Goal: Transaction & Acquisition: Download file/media

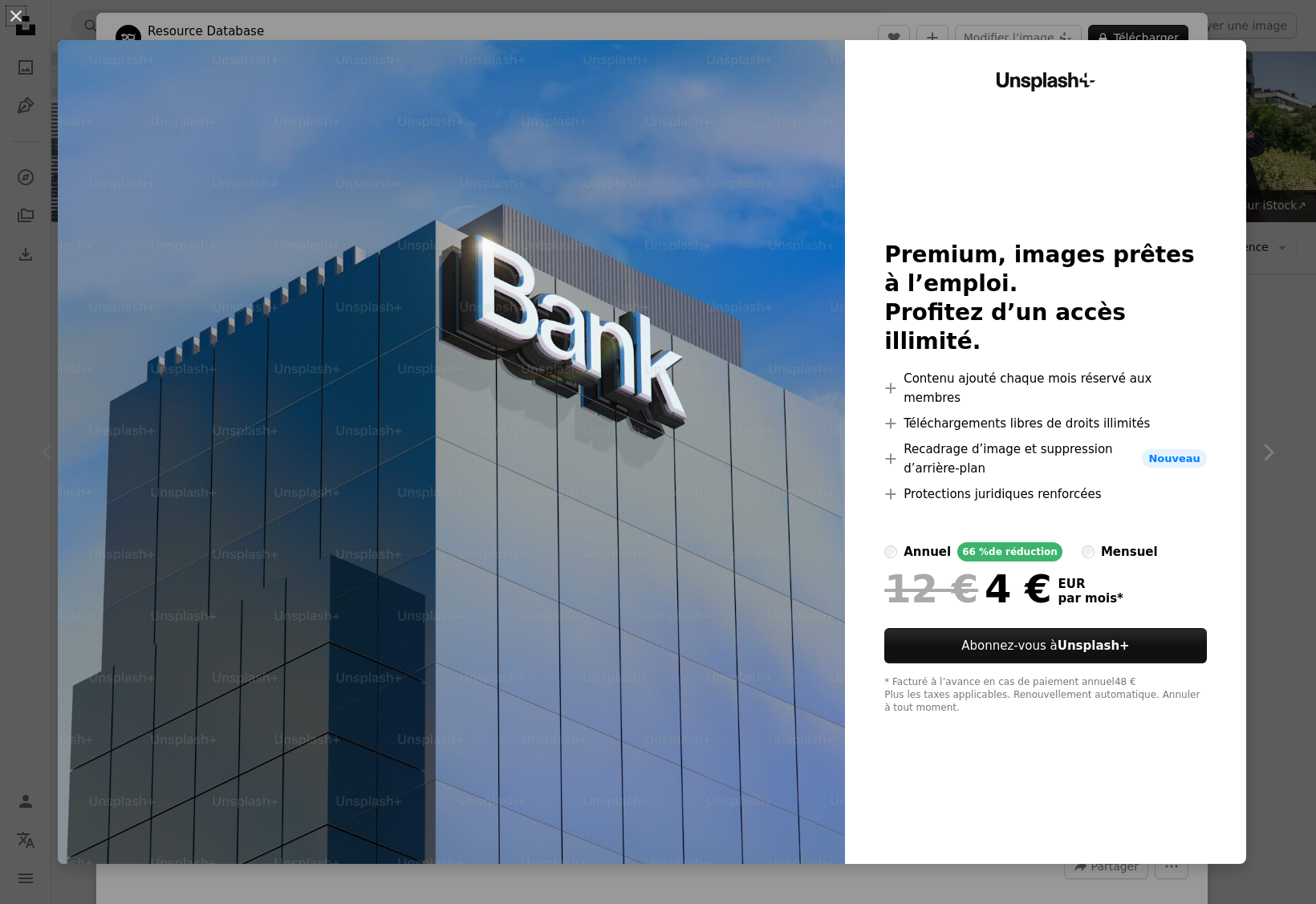
scroll to position [154, 0]
click at [17, 145] on div "An X shape Unsplash+ Premium, images prêtes à l’emploi. Profitez d’un accès ill…" at bounding box center [658, 452] width 1316 height 904
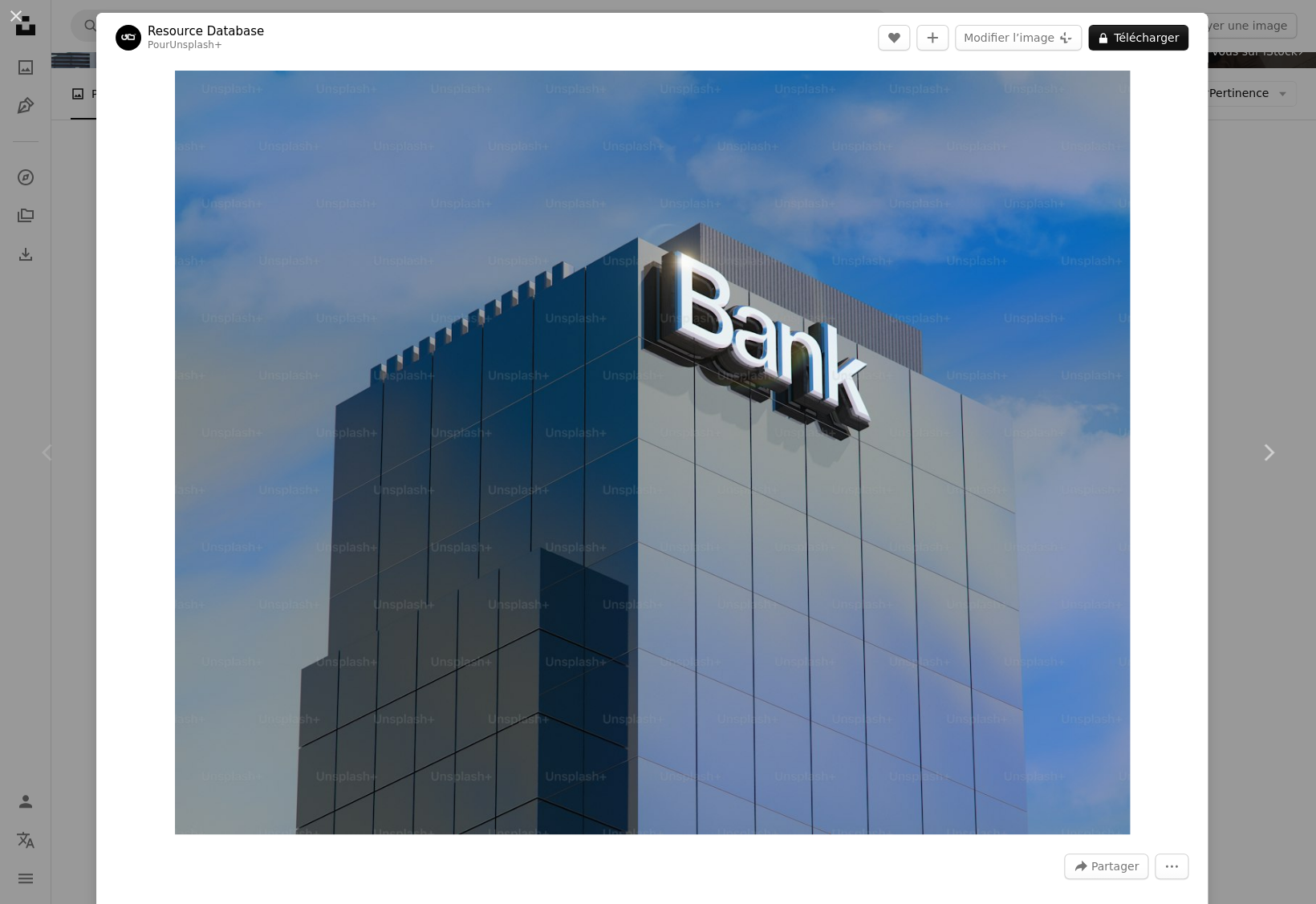
click at [35, 167] on div "An X shape Chevron left Chevron right Resource Database Pour Unsplash+ A heart …" at bounding box center [658, 452] width 1316 height 904
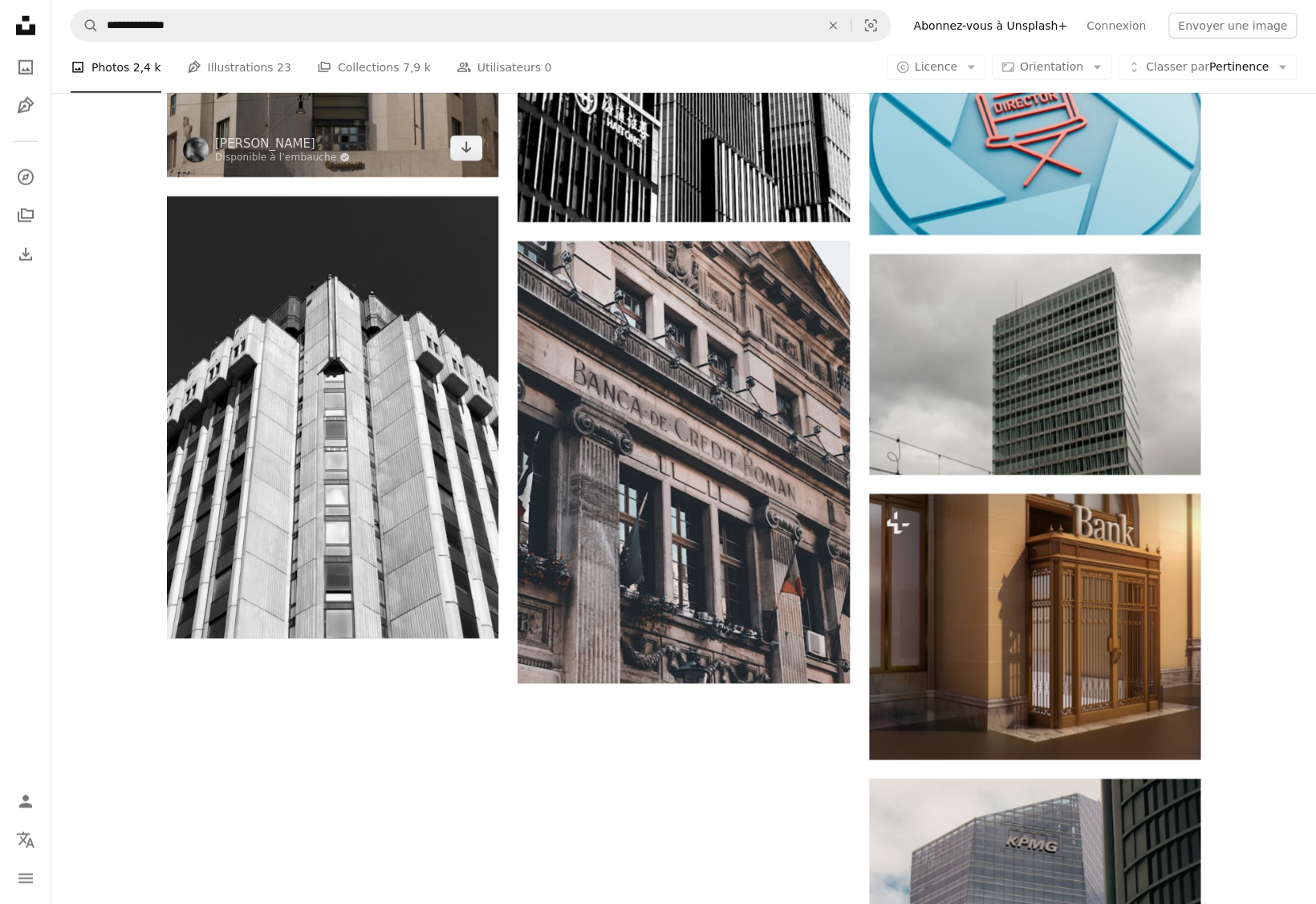
scroll to position [1915, 0]
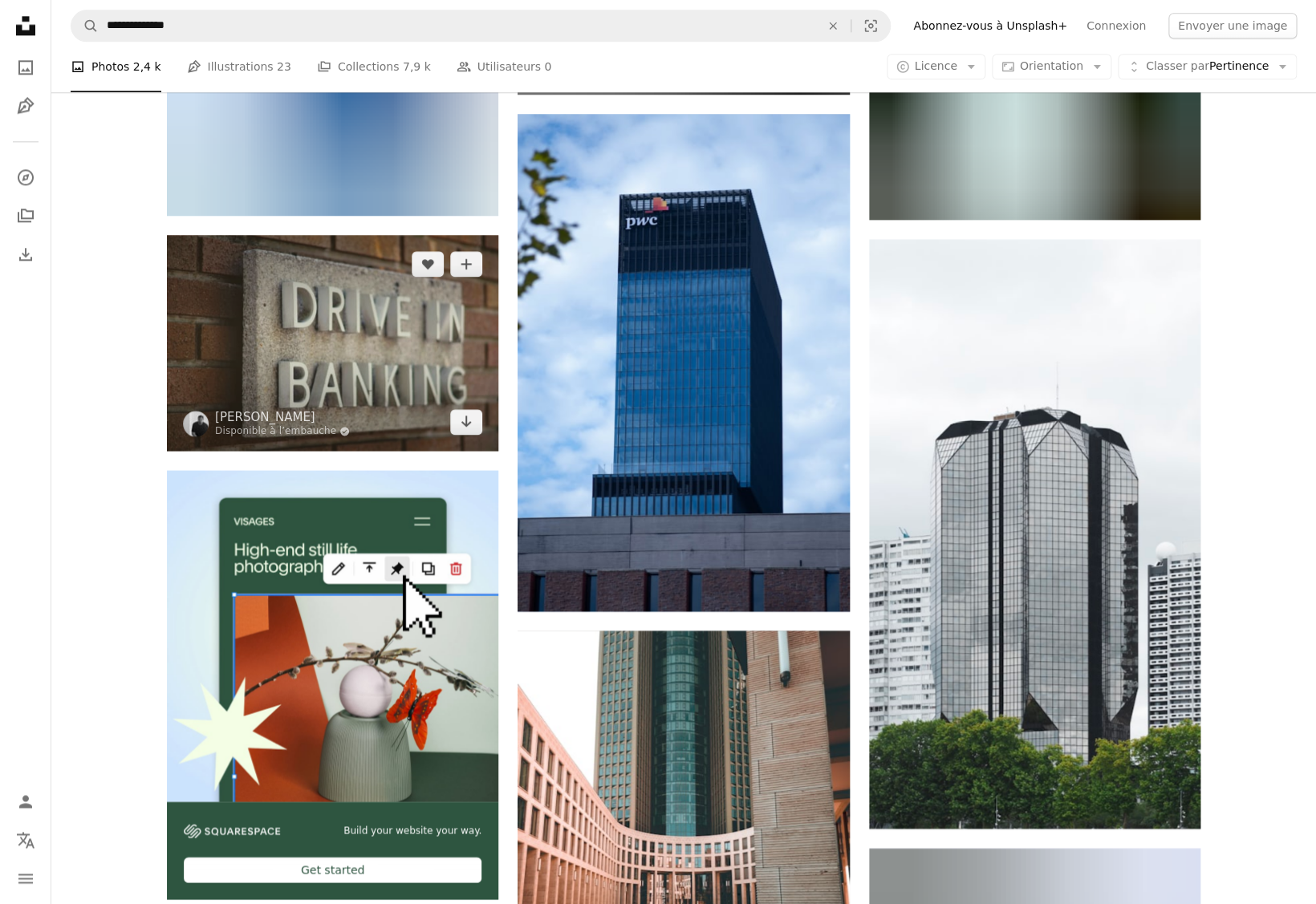
scroll to position [3649, 0]
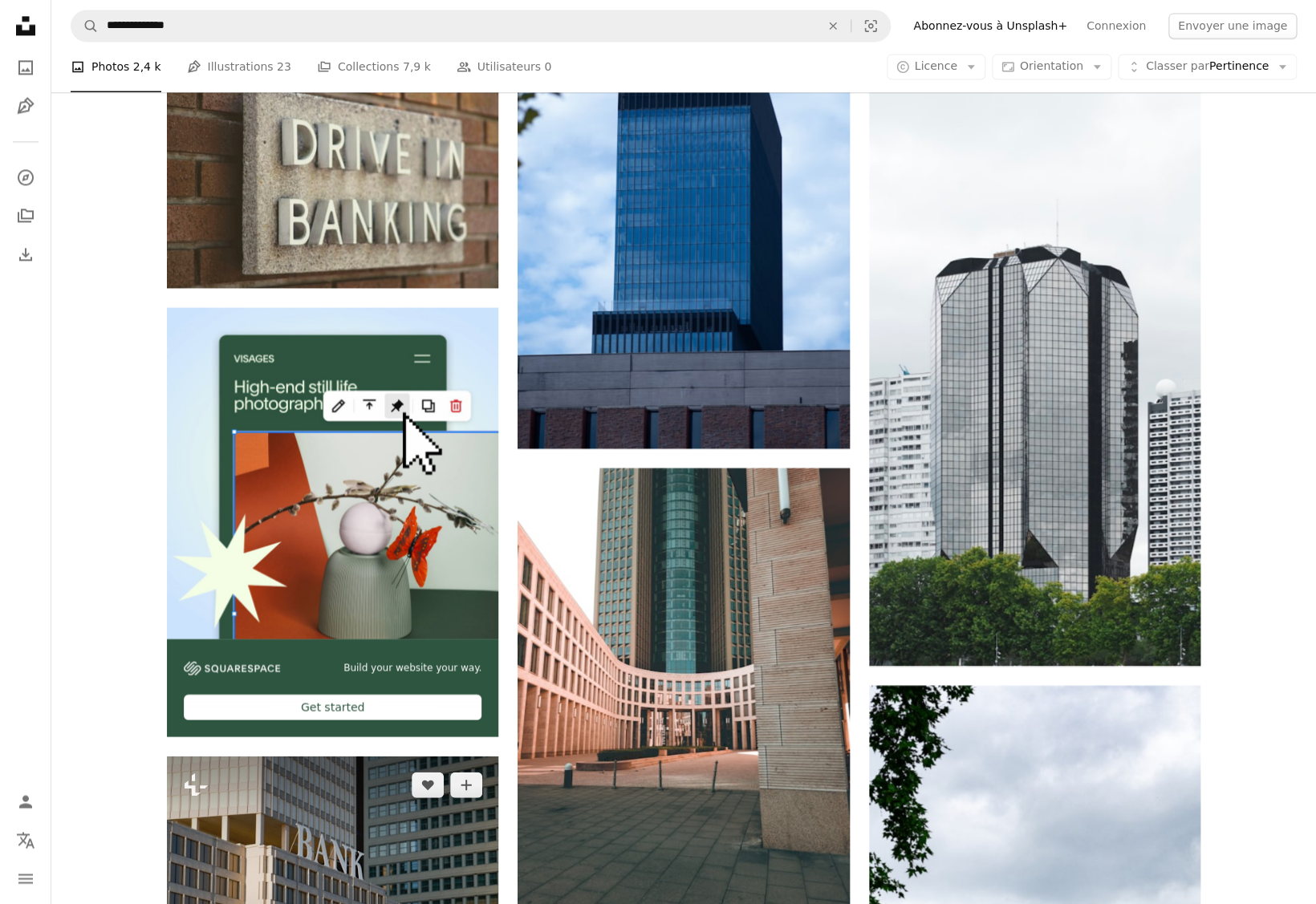
click at [379, 756] on img at bounding box center [332, 880] width 331 height 249
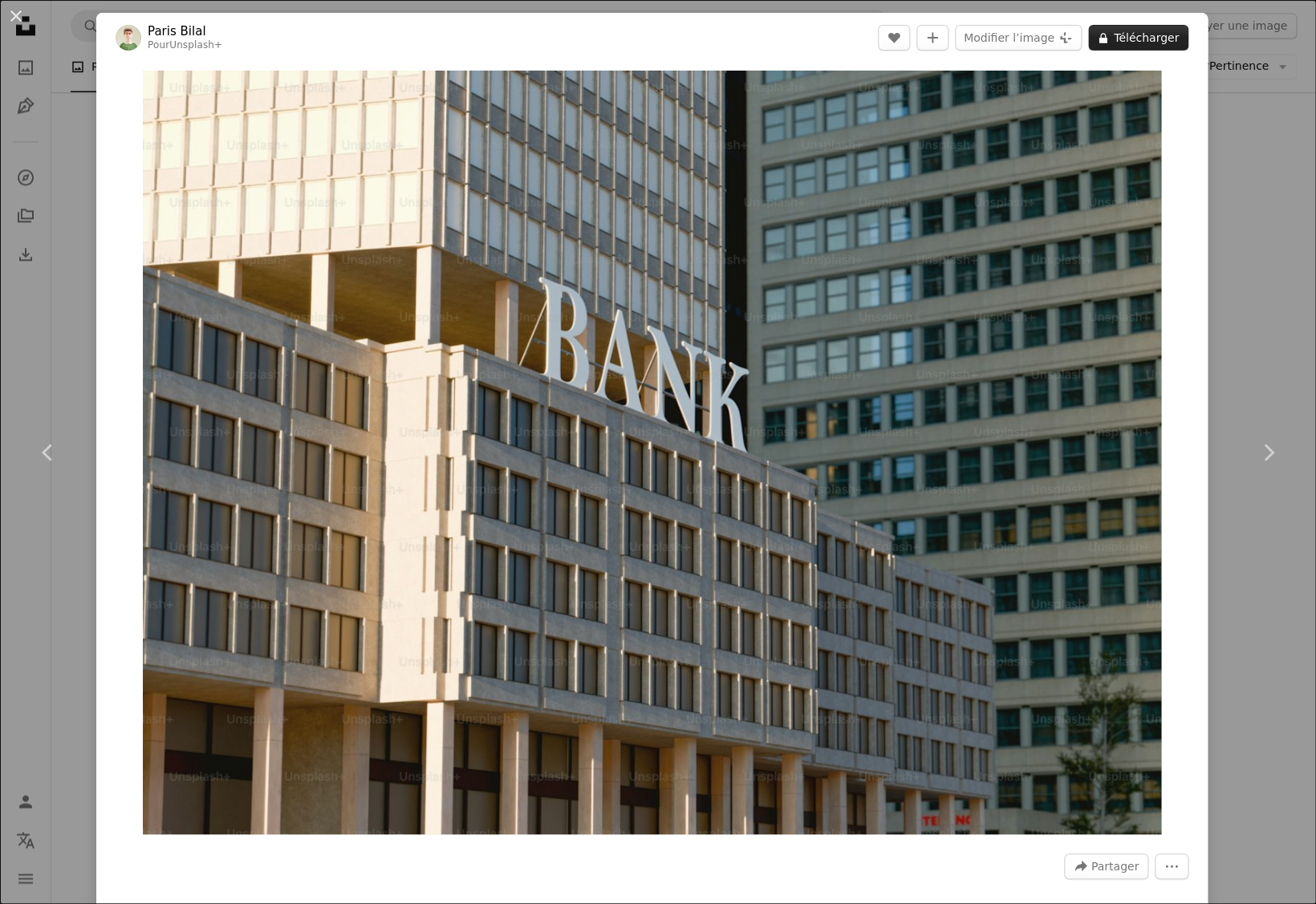
click at [1146, 31] on button "A lock Télécharger" at bounding box center [1138, 37] width 101 height 25
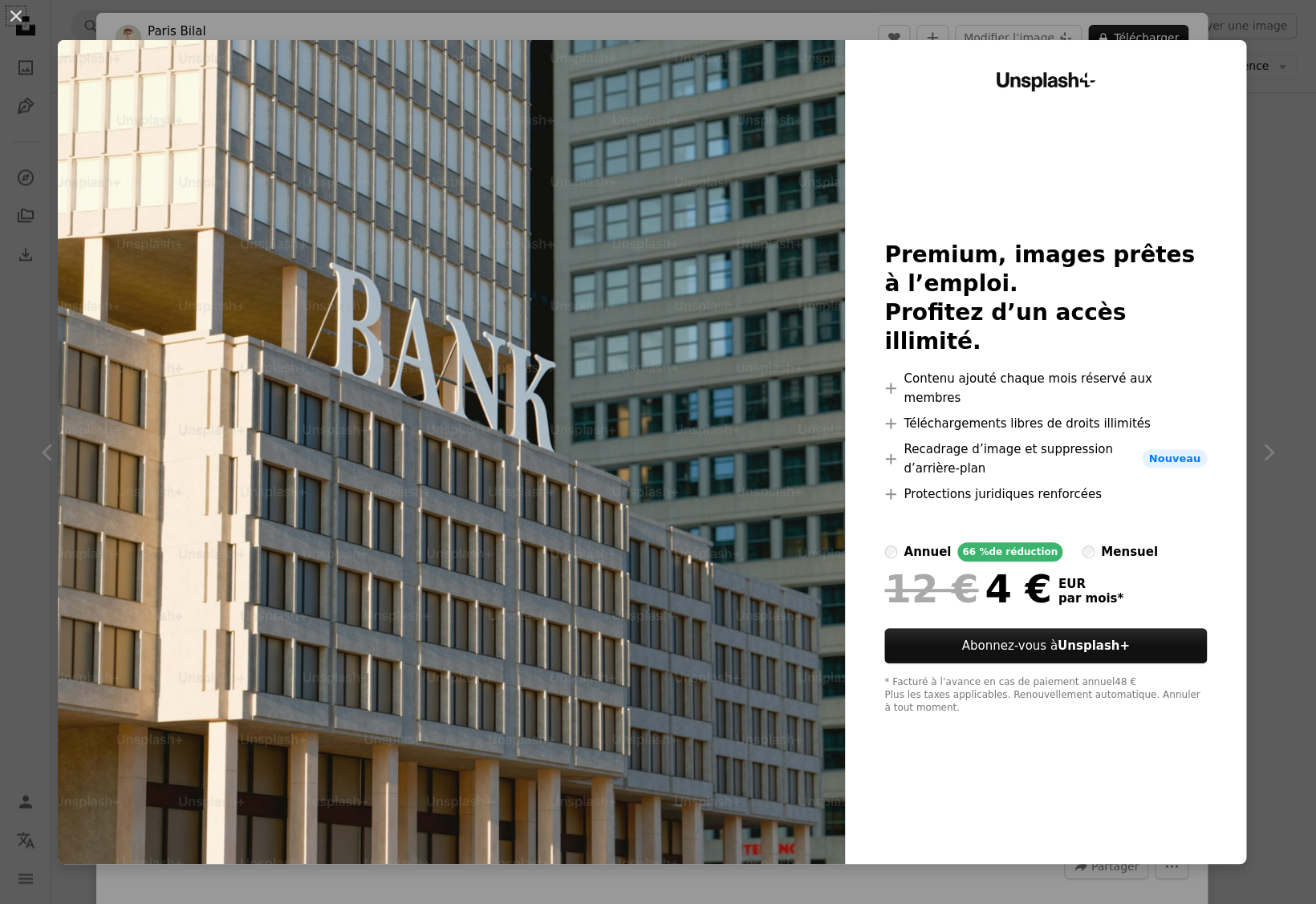
click at [1270, 66] on div "An X shape Unsplash+ Premium, images prêtes à l’emploi. Profitez d’un accès ill…" at bounding box center [658, 452] width 1316 height 904
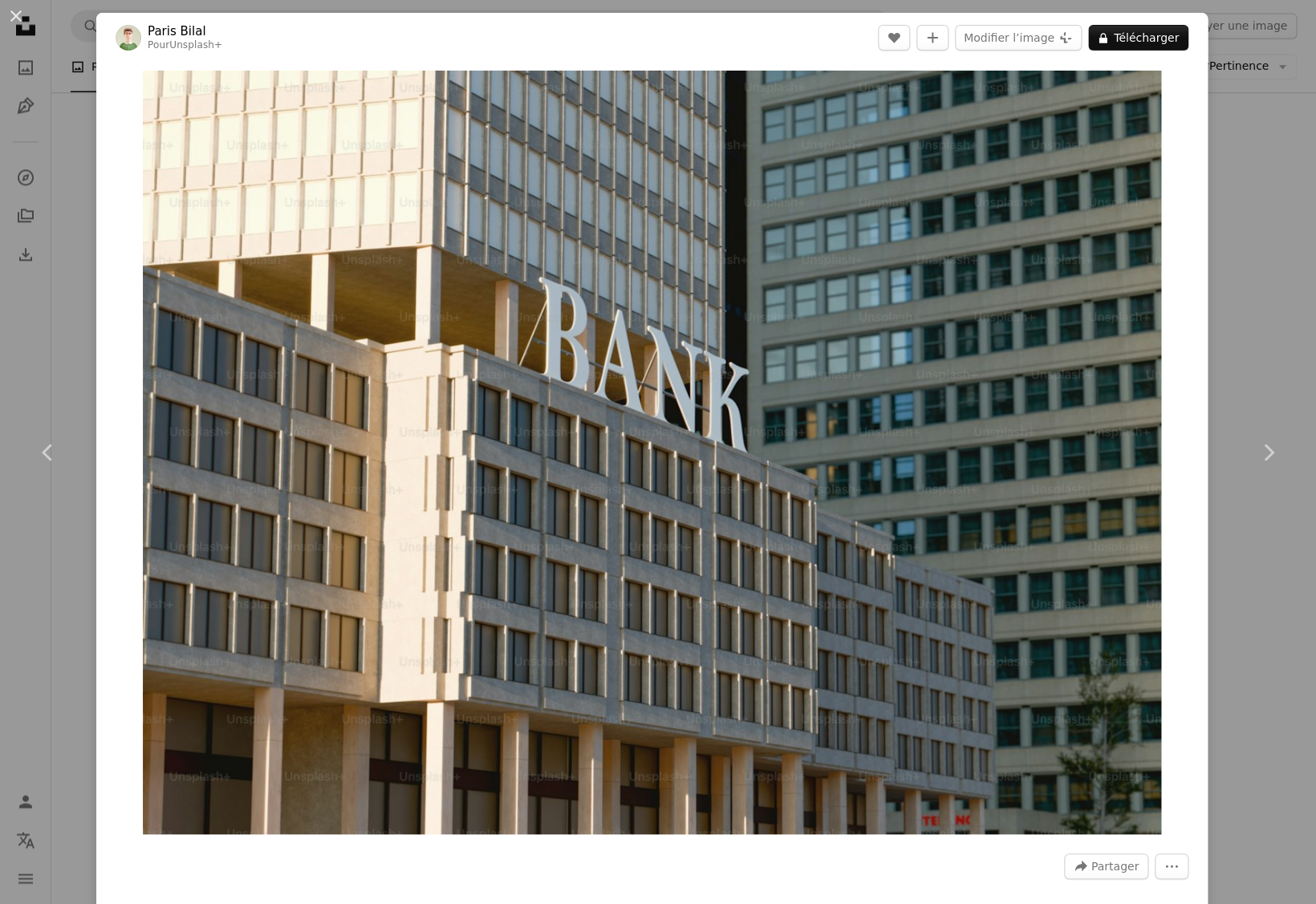
click at [1215, 144] on div "An X shape Chevron left Chevron right Paris Bilal Pour Unsplash+ A heart A plus…" at bounding box center [658, 452] width 1316 height 904
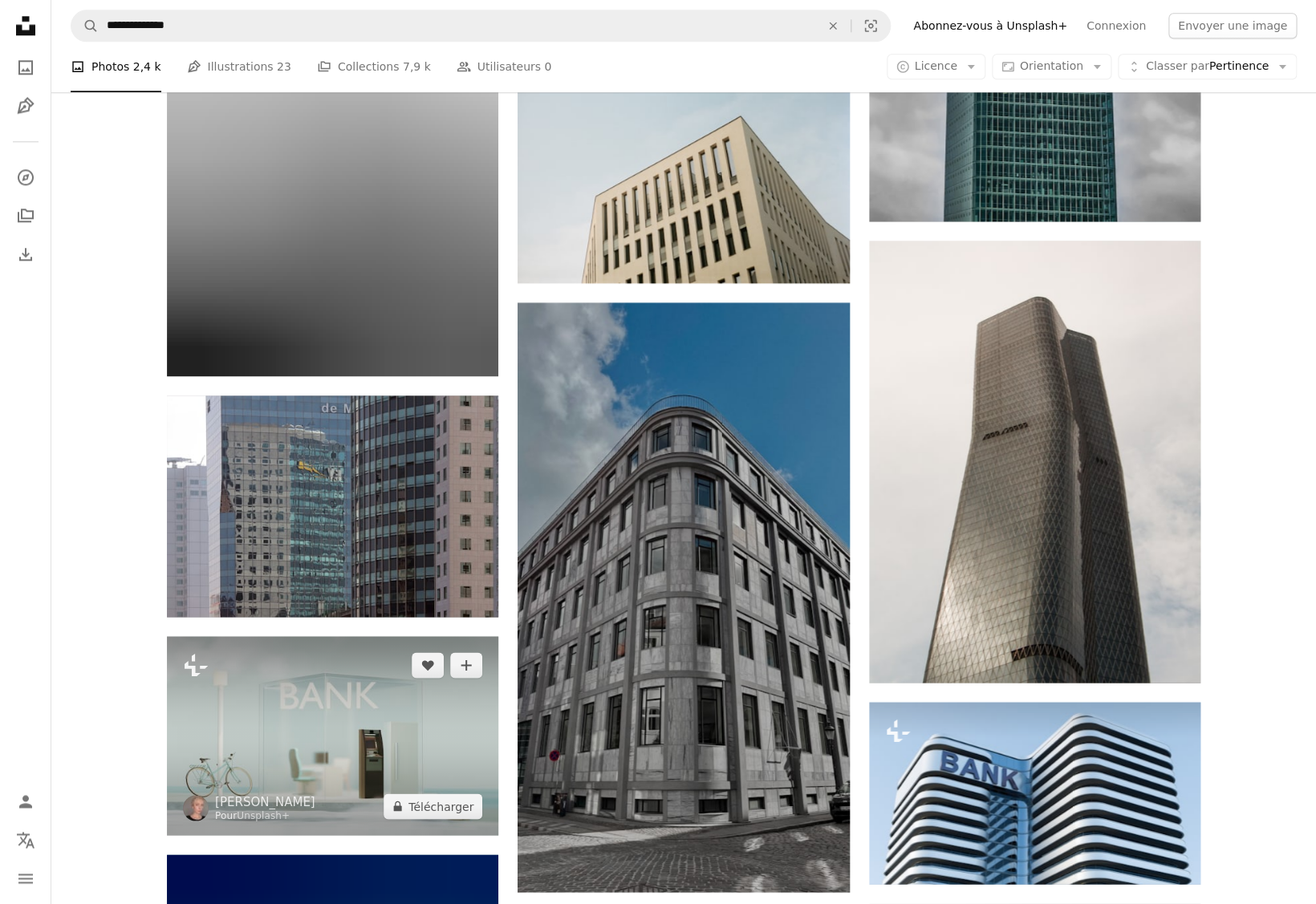
scroll to position [8785, 0]
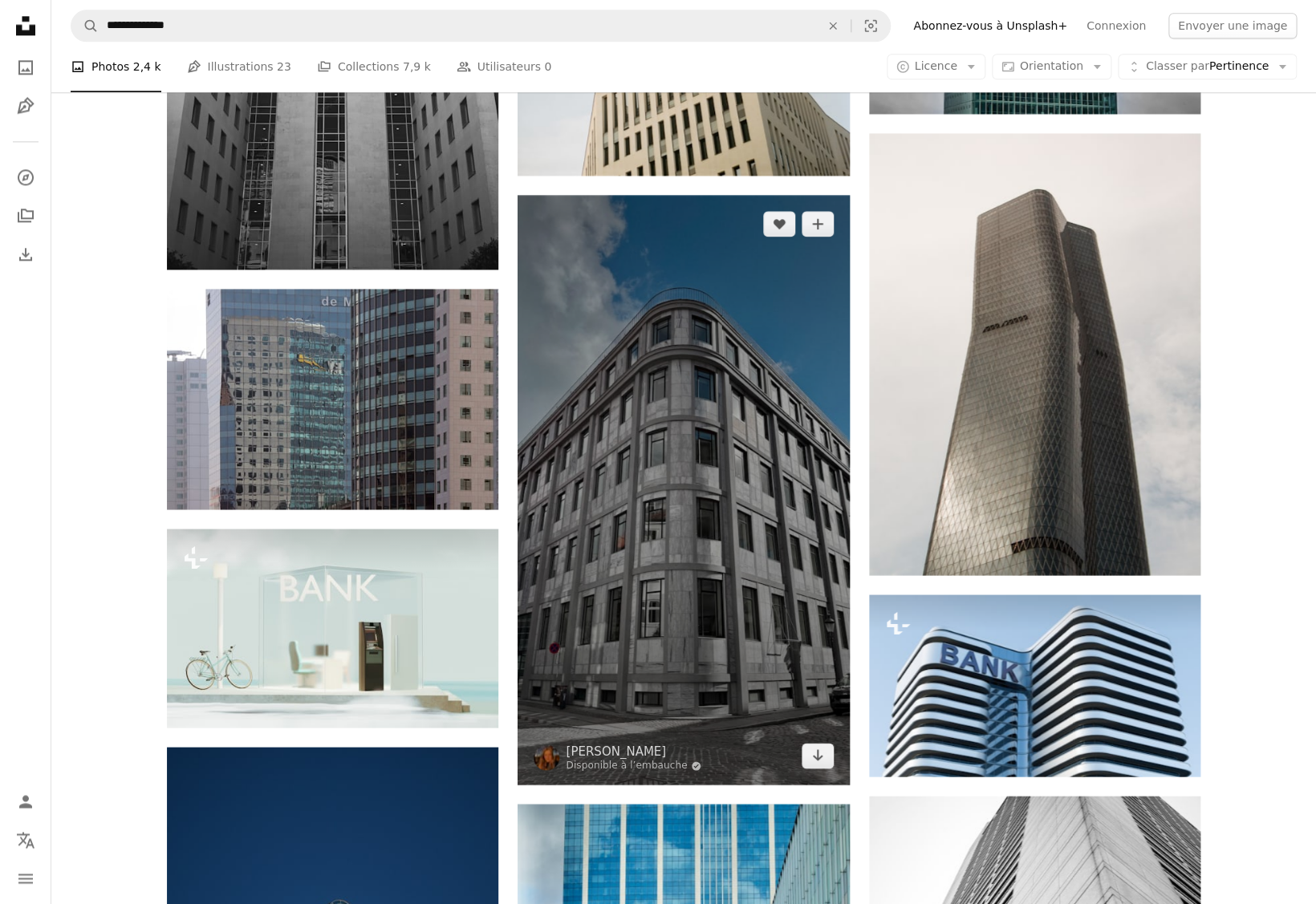
click at [790, 421] on img at bounding box center [683, 490] width 331 height 589
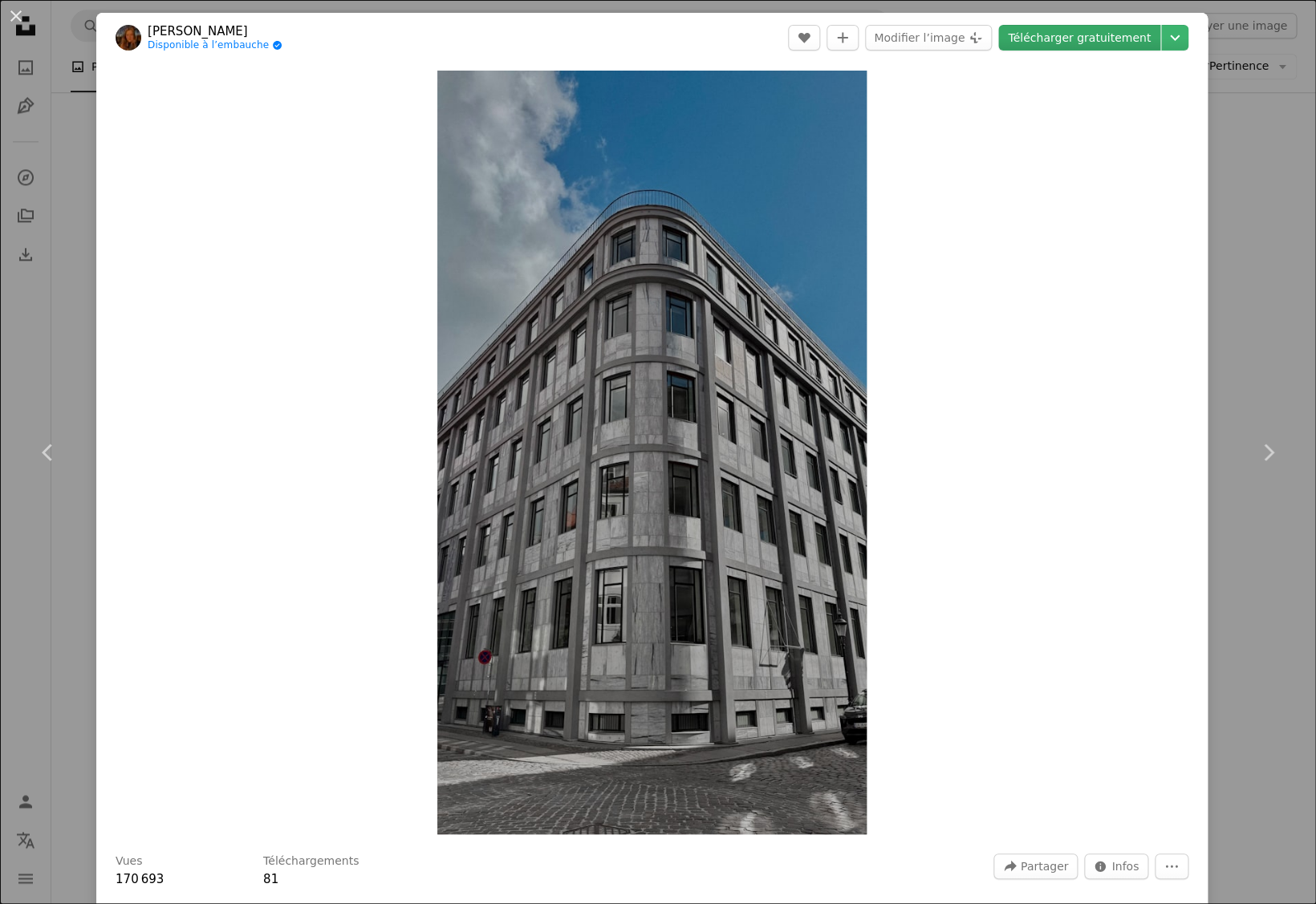
click at [1054, 27] on link "Télécharger gratuitement" at bounding box center [1079, 37] width 162 height 25
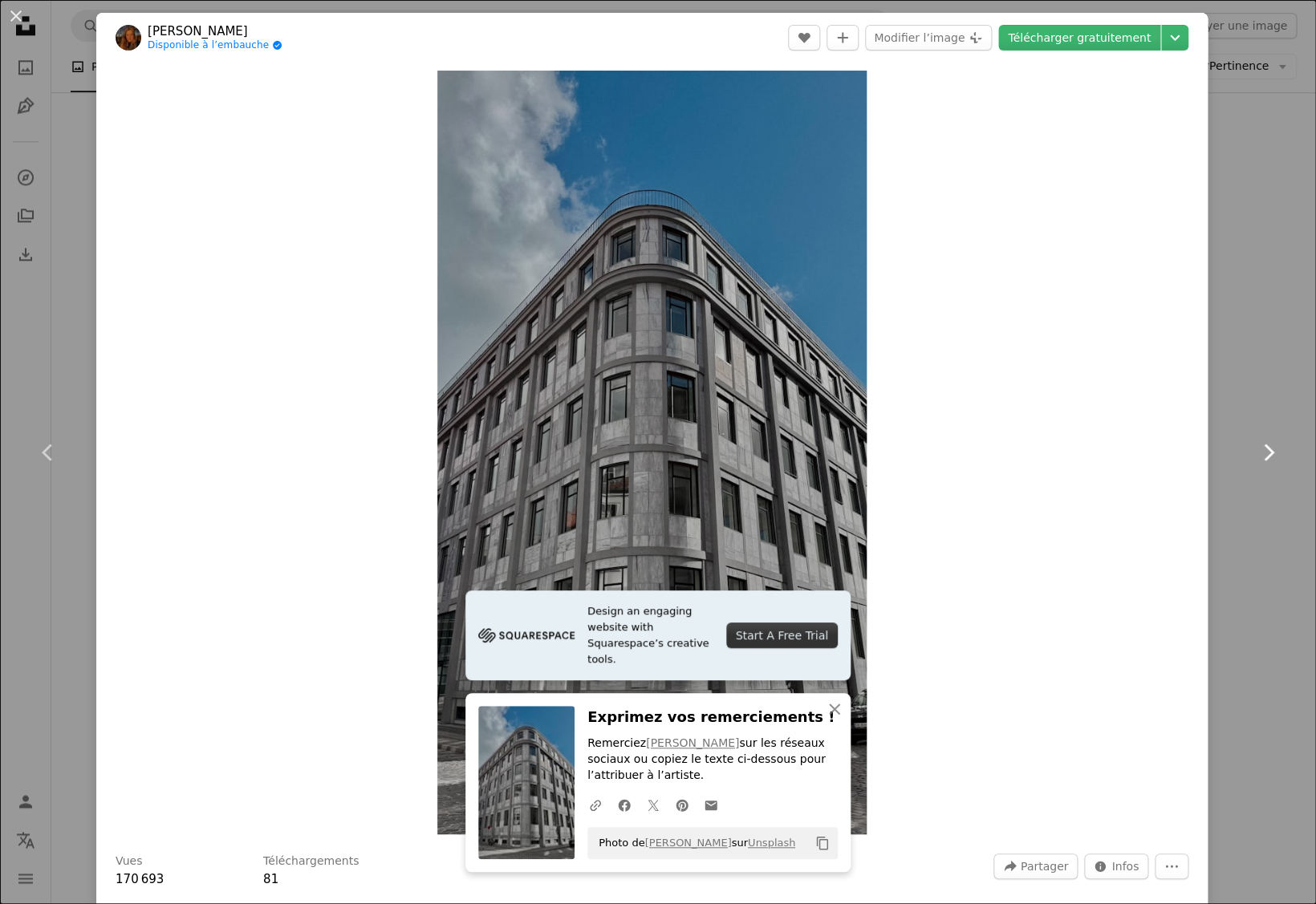
click at [1267, 448] on icon "Chevron right" at bounding box center [1267, 452] width 25 height 25
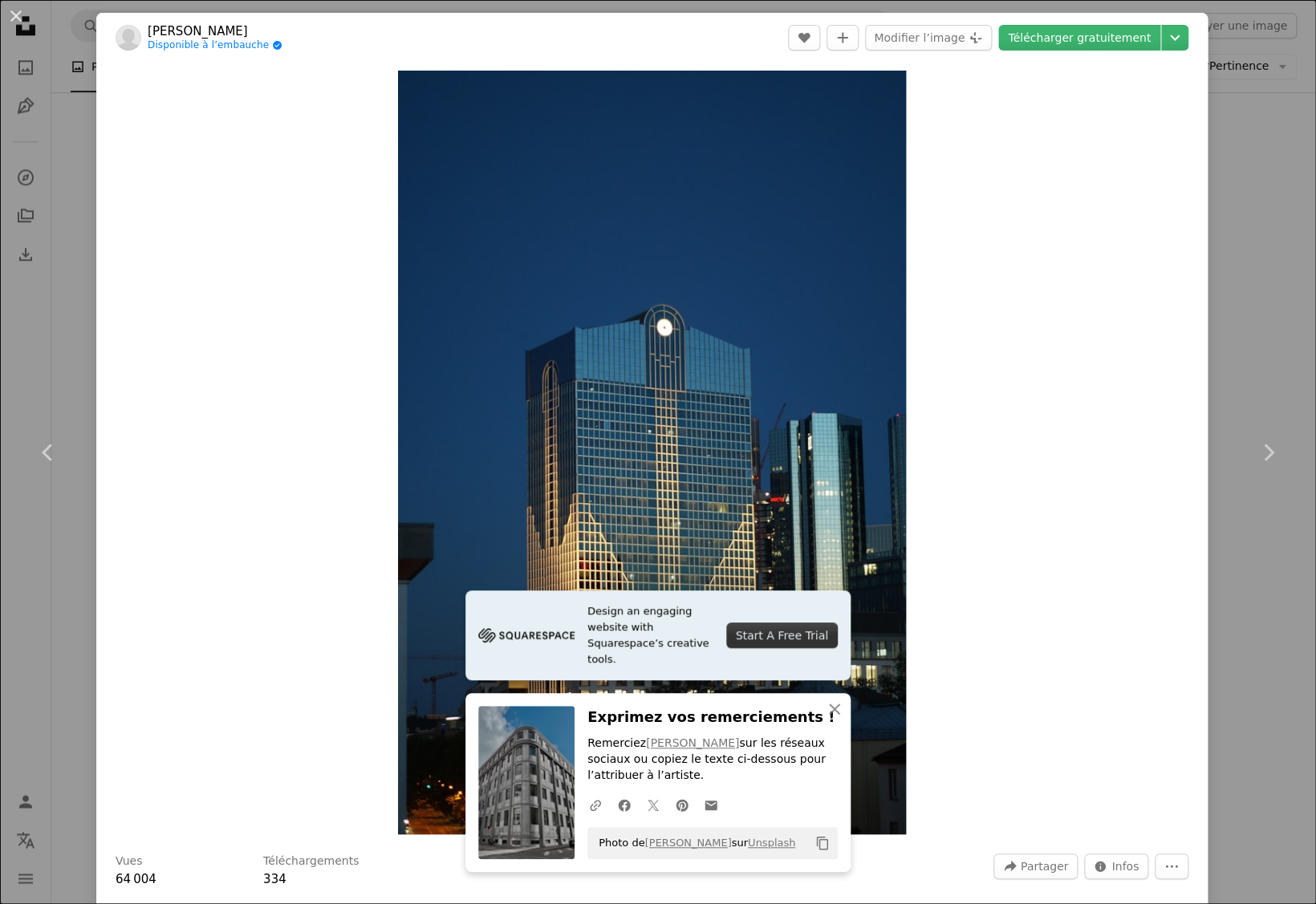
click at [63, 157] on div "An X shape Chevron left Chevron right Design an engaging website with Squarespa…" at bounding box center [658, 452] width 1316 height 904
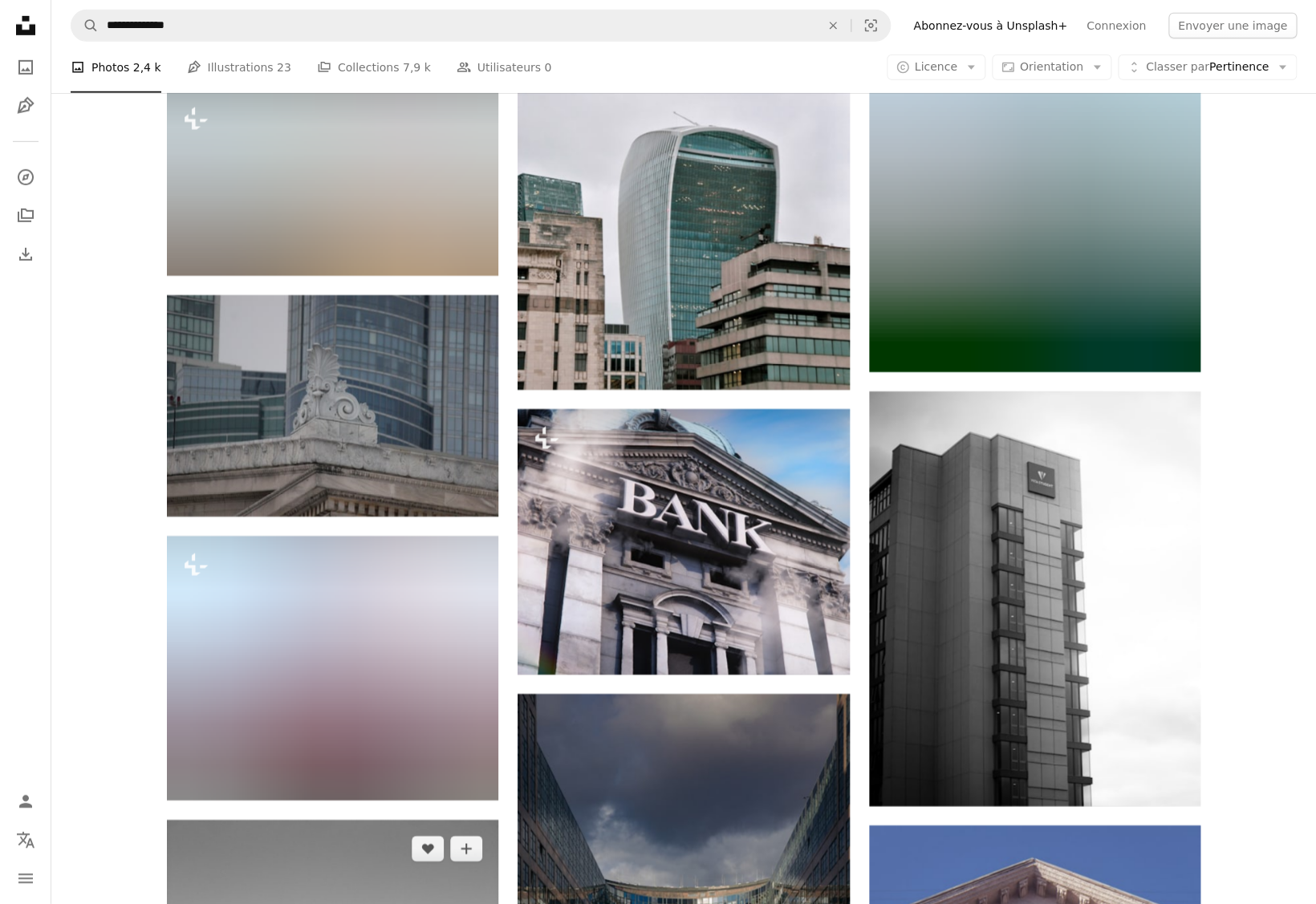
scroll to position [12714, 0]
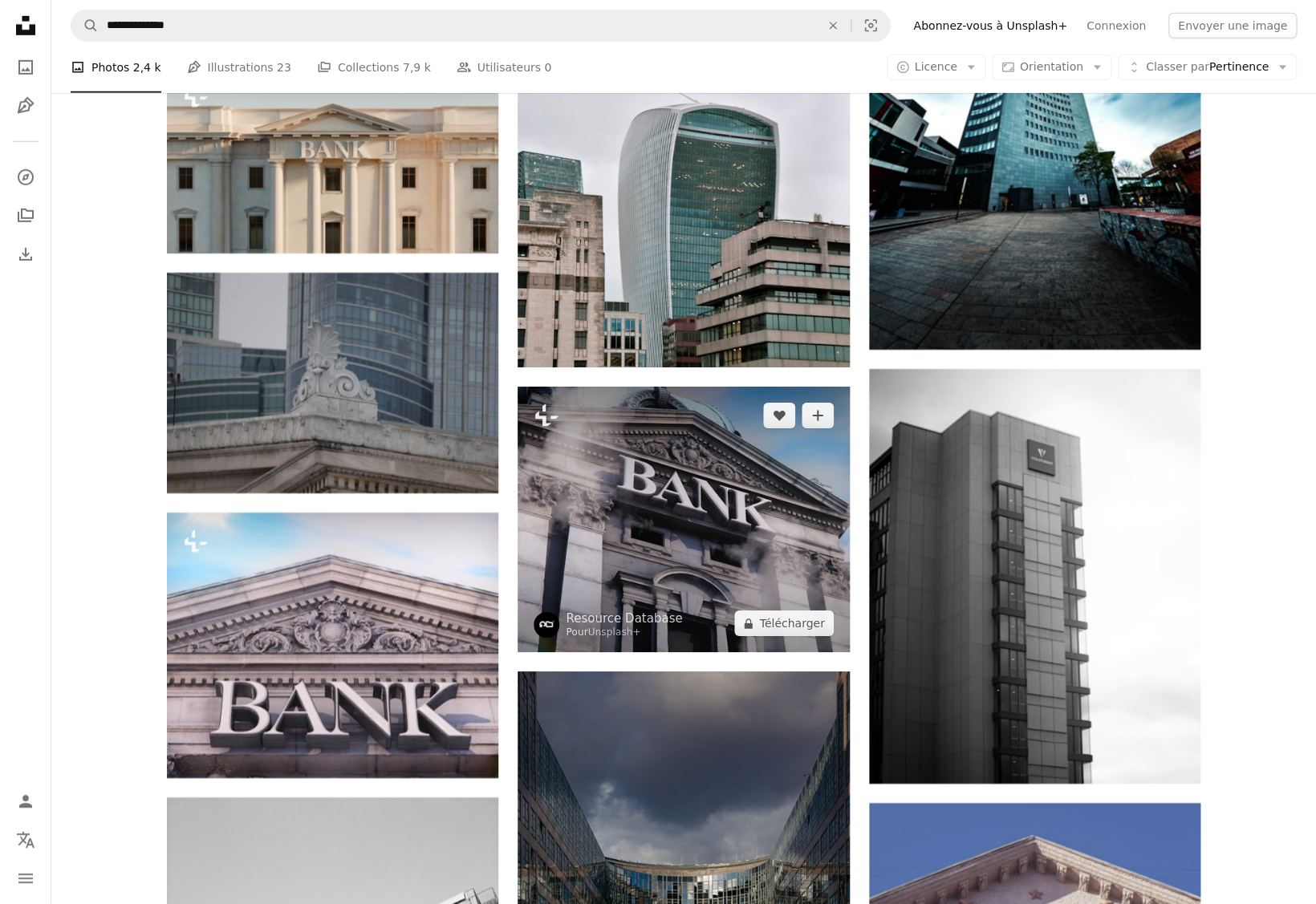
click at [724, 387] on img at bounding box center [683, 520] width 331 height 266
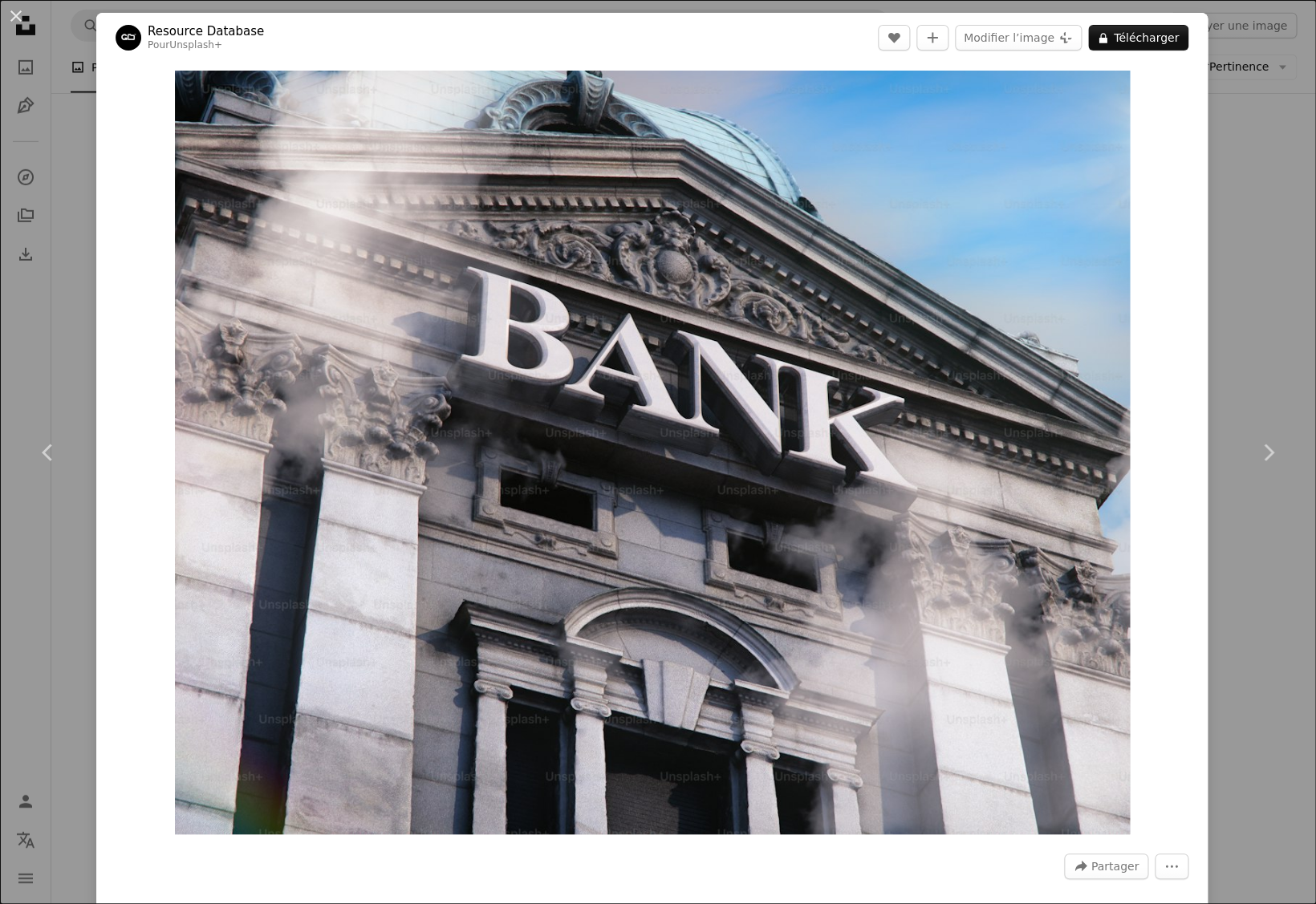
click at [1221, 236] on div "An X shape Chevron left Chevron right Resource Database Pour Unsplash+ A heart …" at bounding box center [658, 452] width 1316 height 904
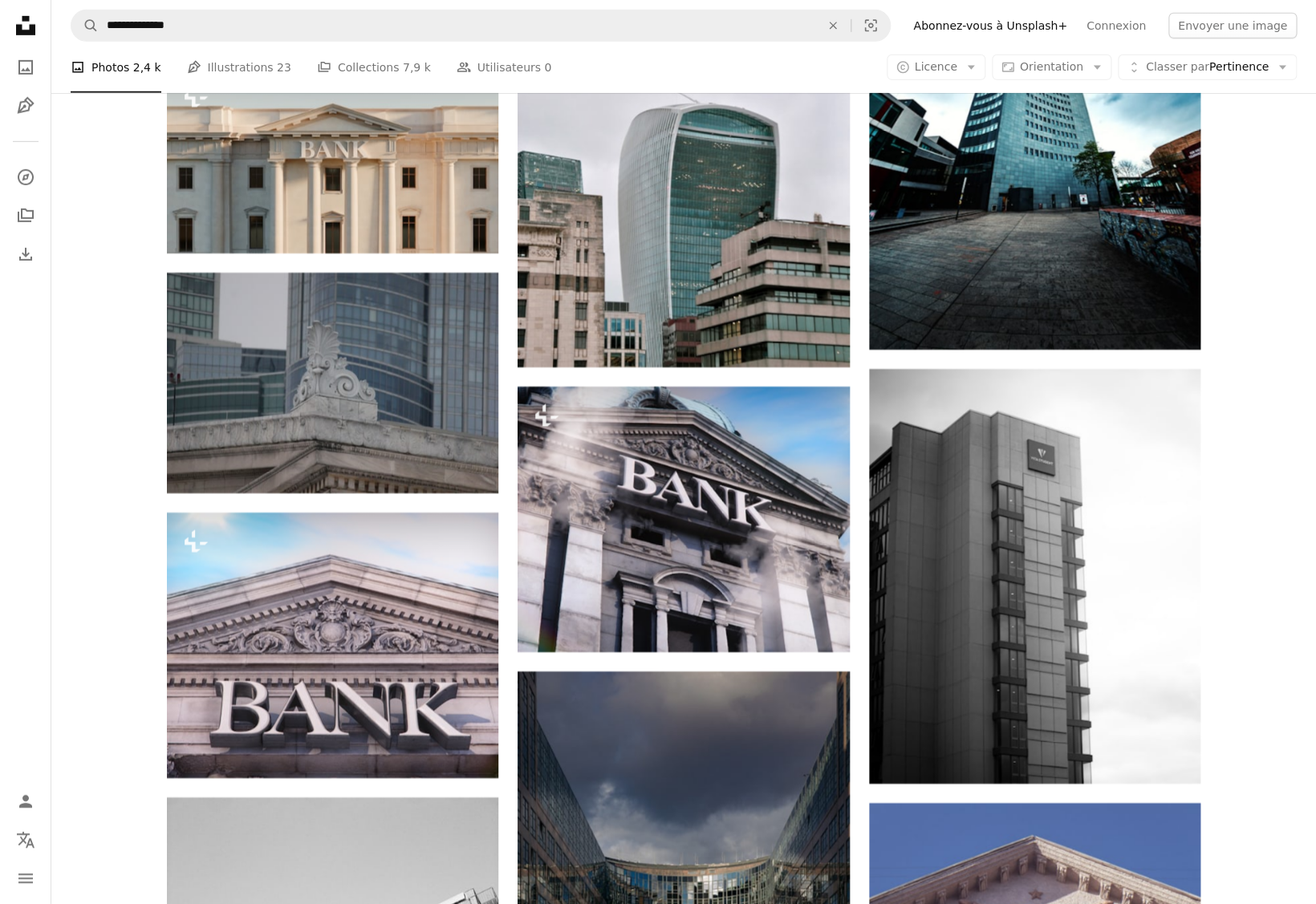
scroll to position [13318, 0]
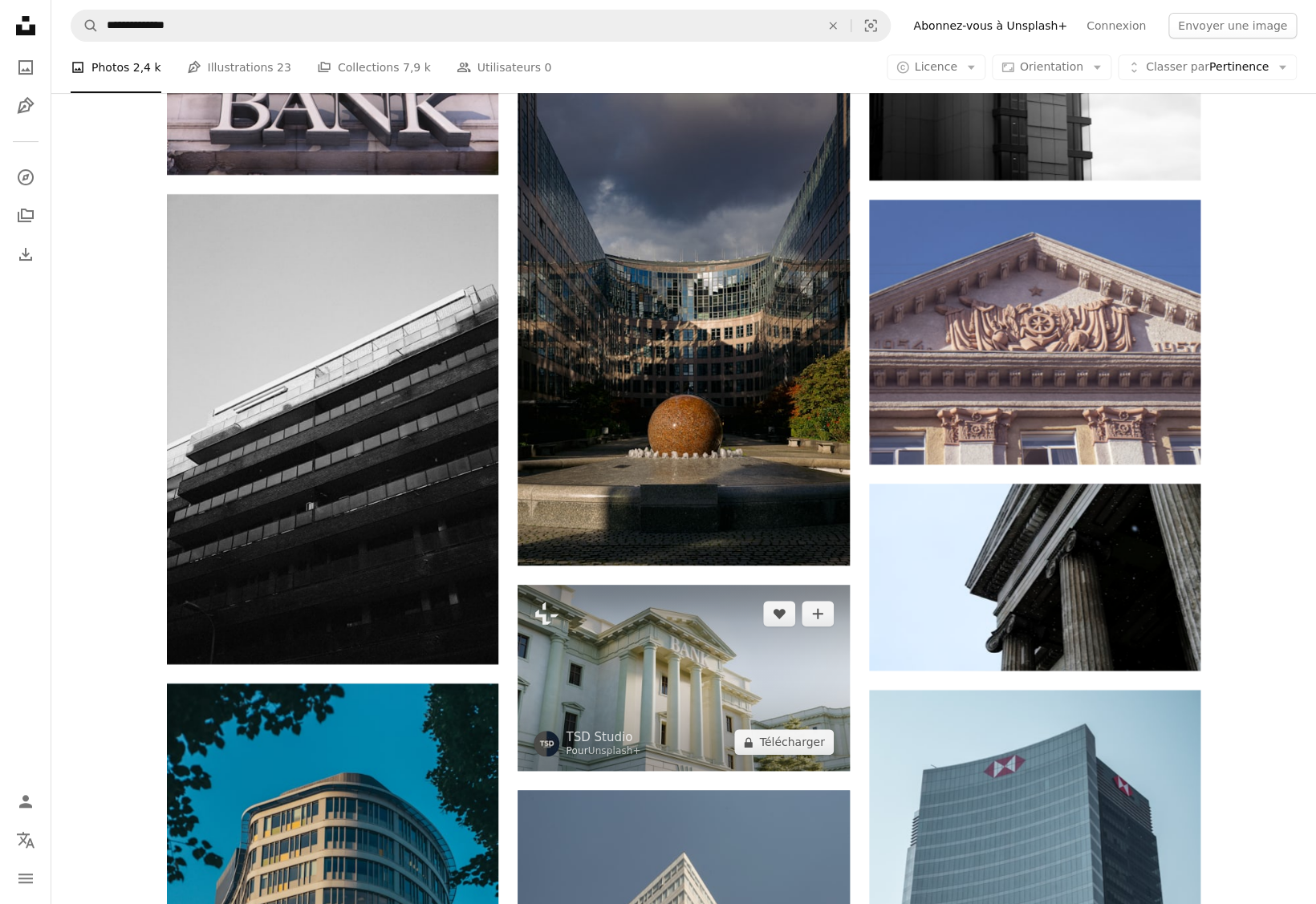
click at [670, 585] on img at bounding box center [683, 678] width 331 height 186
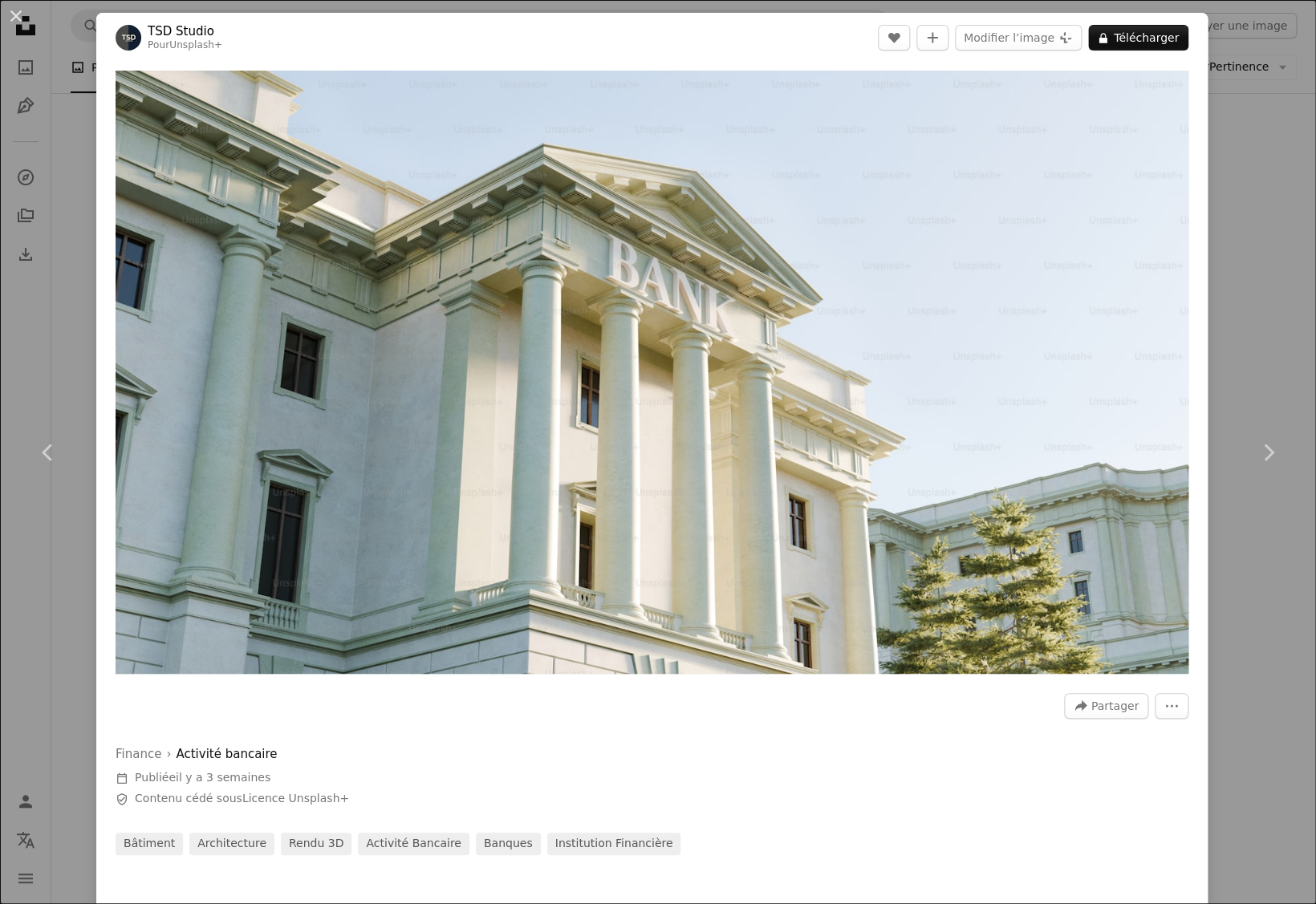
click at [1217, 222] on div "An X shape Chevron left Chevron right TSD Studio Pour Unsplash+ A heart A plus …" at bounding box center [658, 452] width 1316 height 904
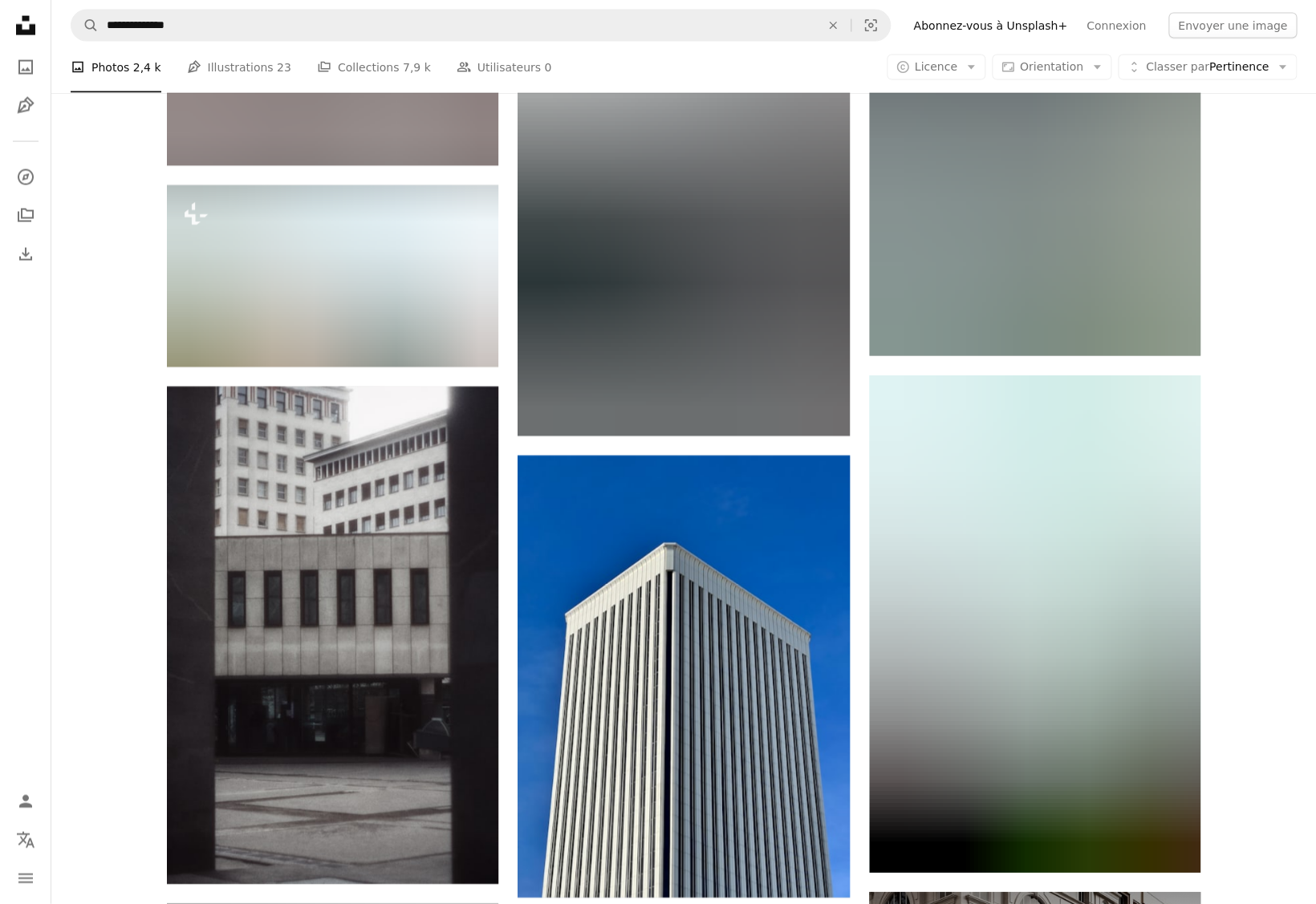
scroll to position [14191, 0]
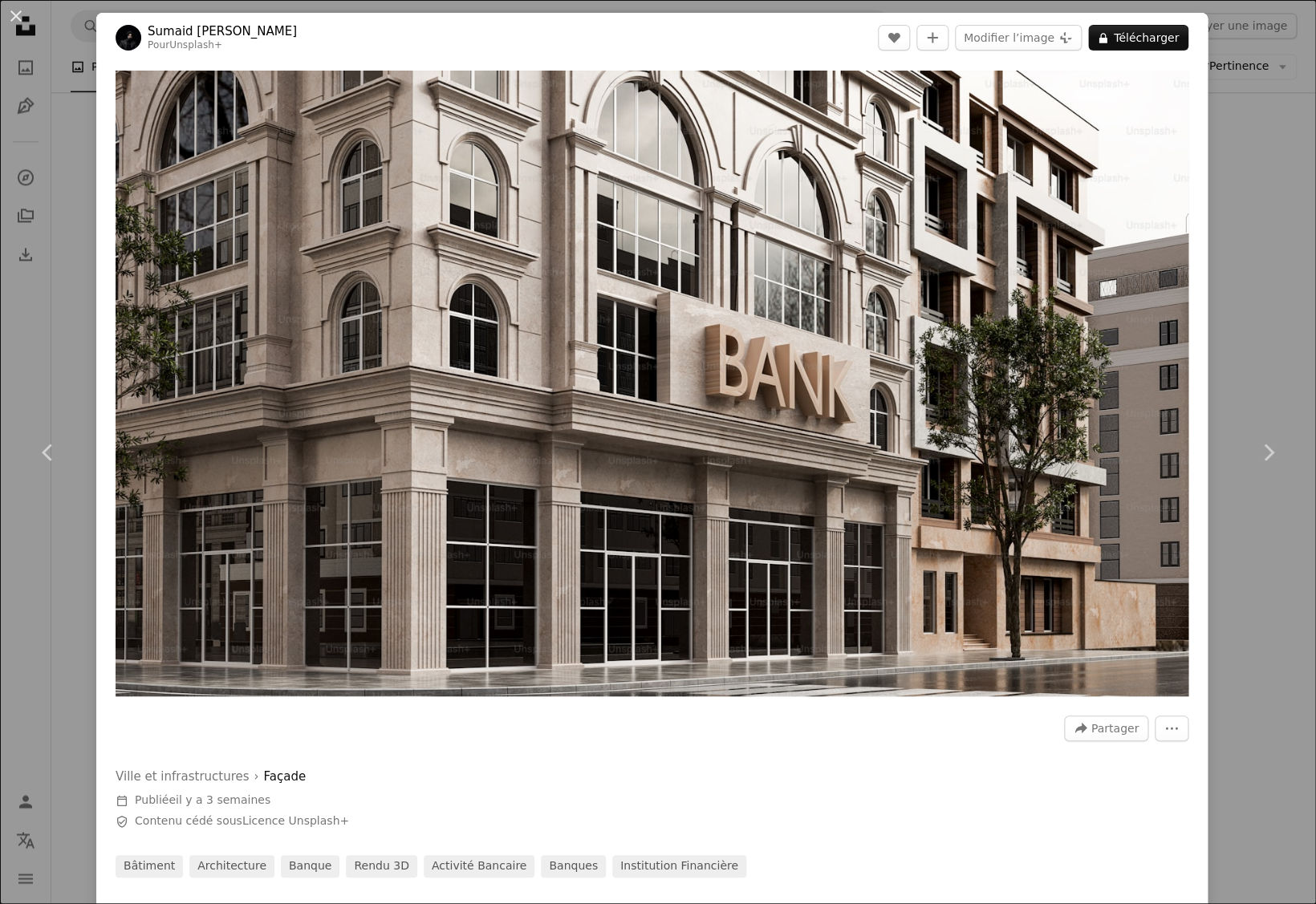
click at [1241, 193] on div "An X shape Chevron left Chevron right Sumaid pal Singh Bakshi Pour Unsplash+ A …" at bounding box center [658, 452] width 1316 height 904
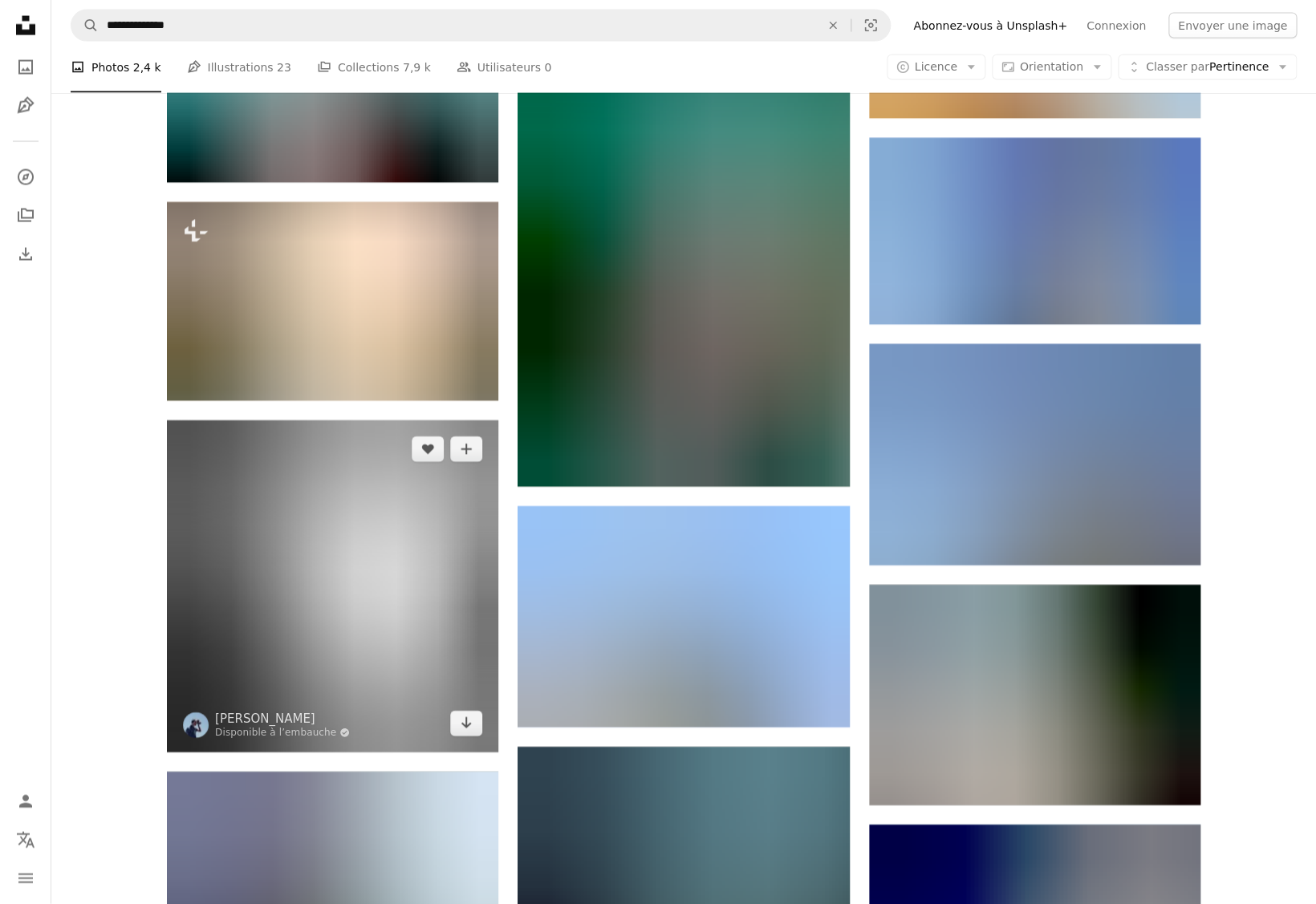
scroll to position [17324, 0]
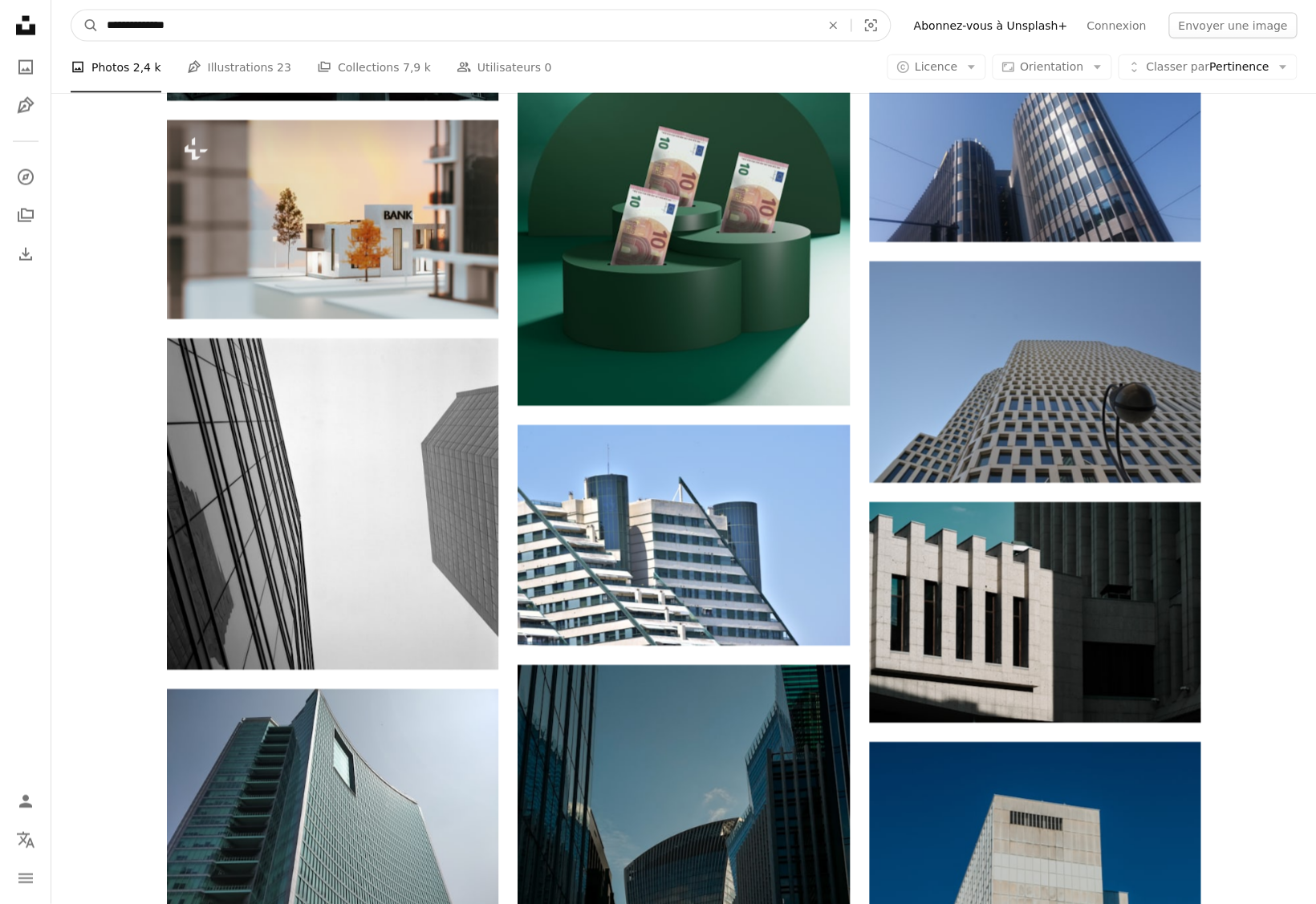
drag, startPoint x: 136, startPoint y: 24, endPoint x: 279, endPoint y: 30, distance: 143.1
click at [279, 30] on input "**********" at bounding box center [457, 25] width 716 height 30
type input "**********"
click button "A magnifying glass" at bounding box center [85, 25] width 27 height 30
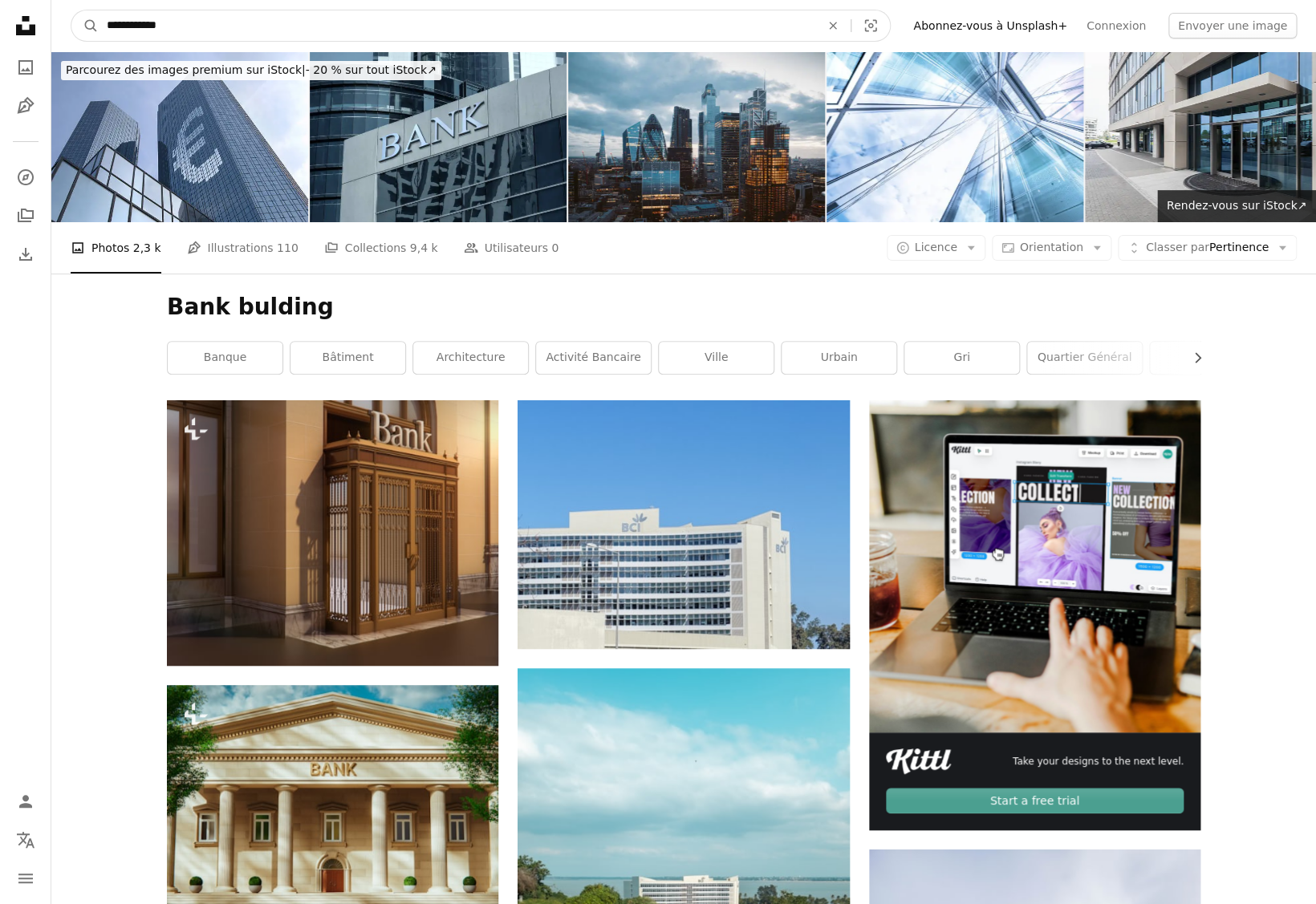
click at [148, 24] on input "**********" at bounding box center [457, 25] width 716 height 30
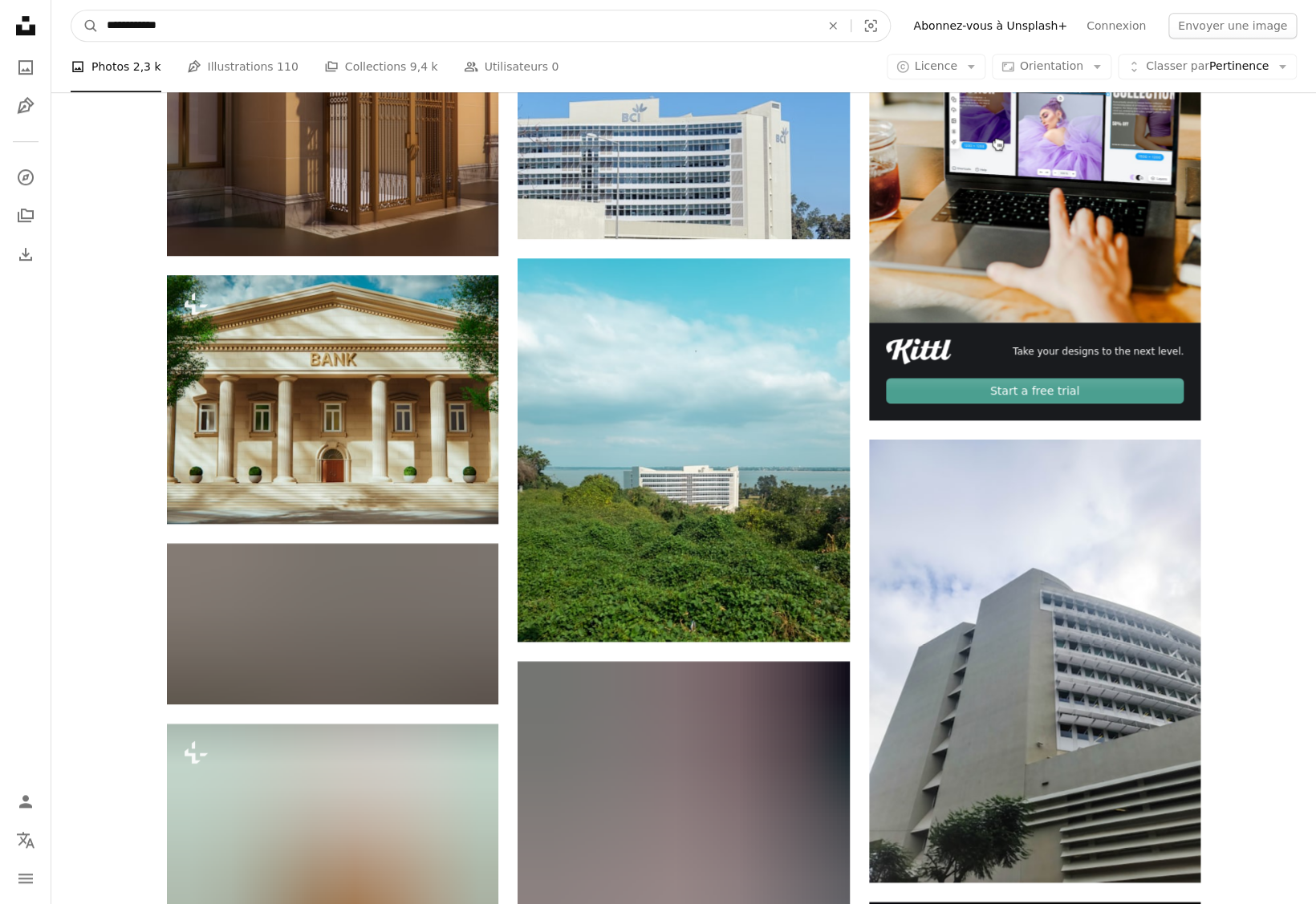
scroll to position [462, 0]
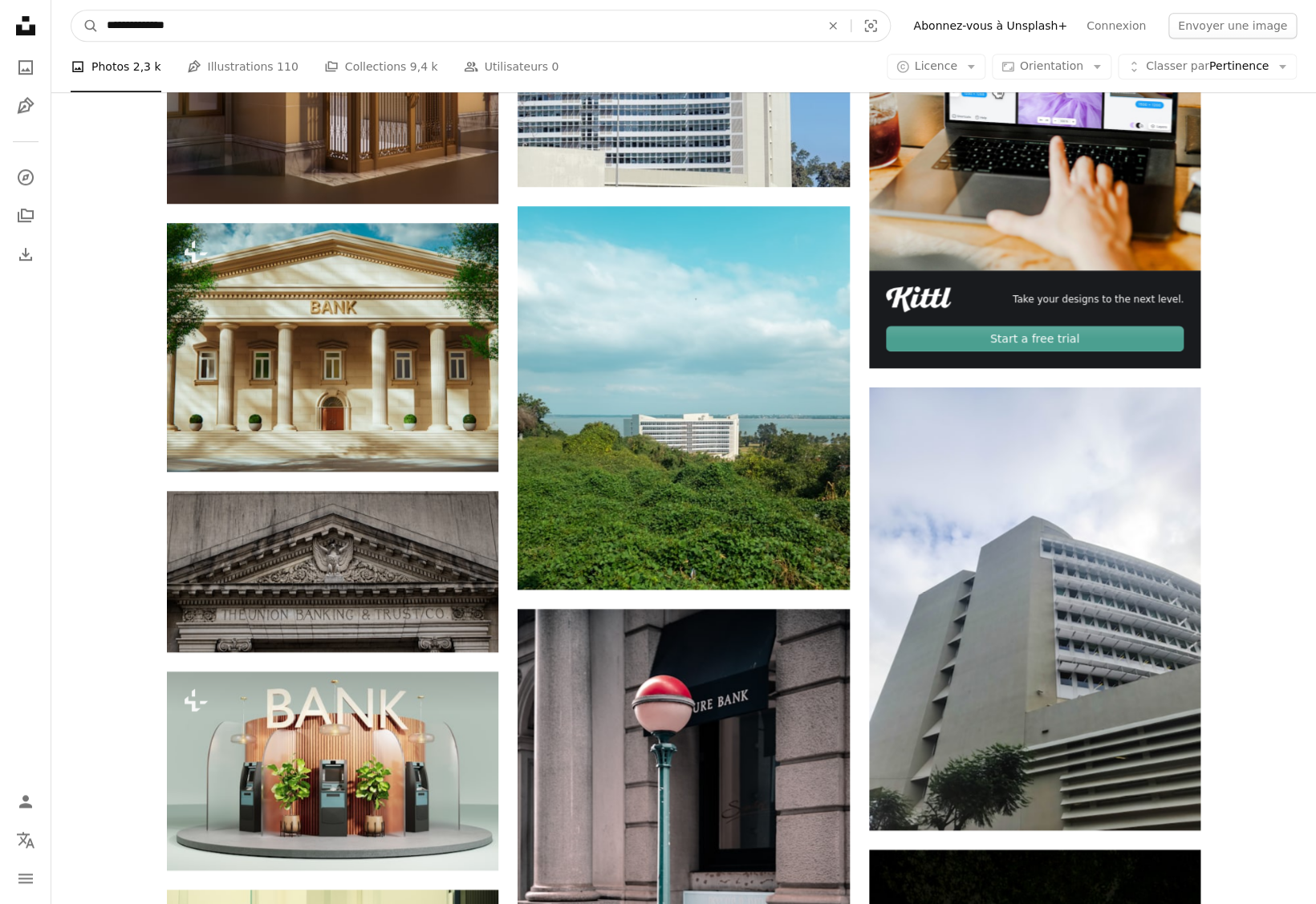
type input "**********"
click button "A magnifying glass" at bounding box center [85, 25] width 27 height 30
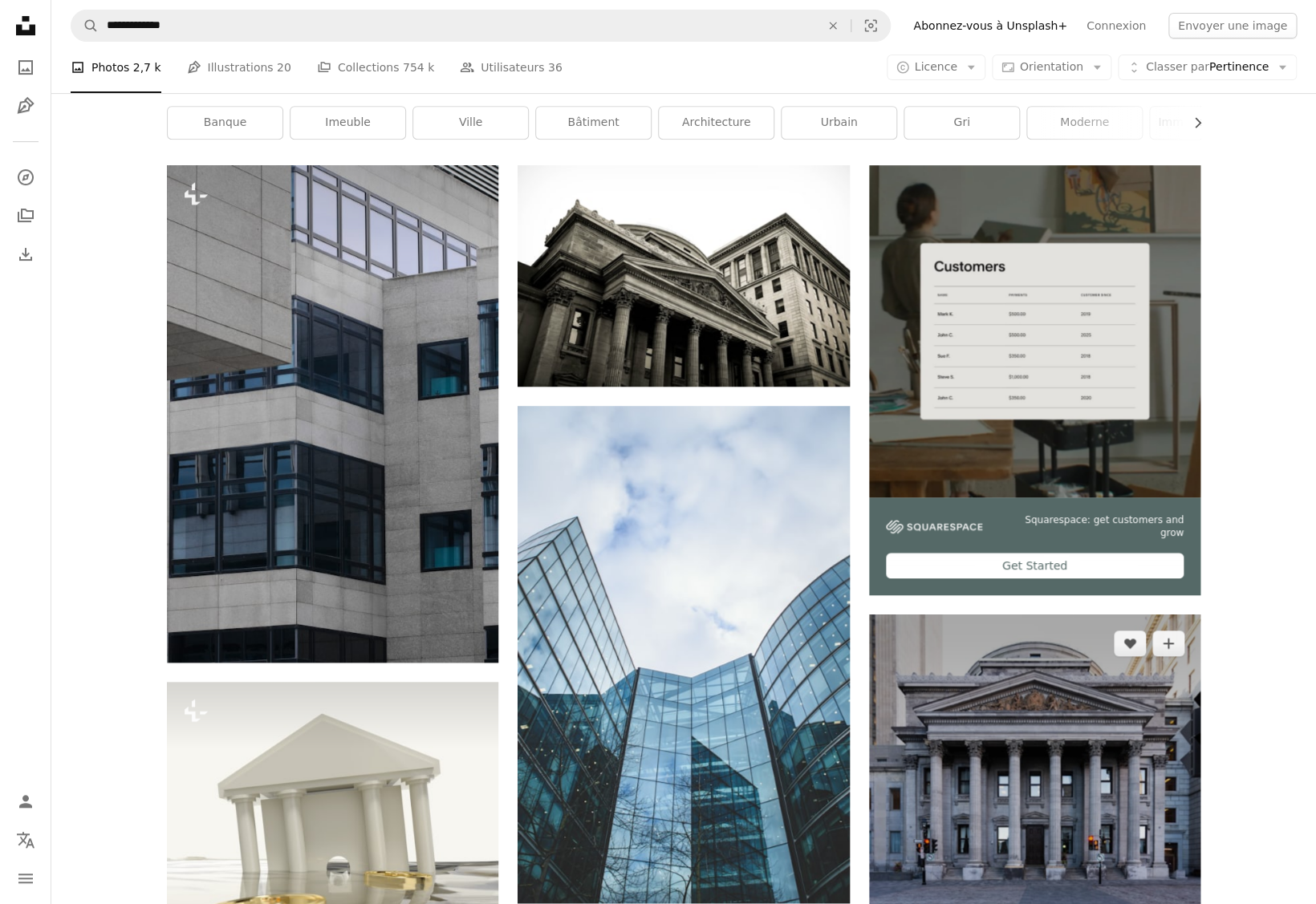
scroll to position [25, 0]
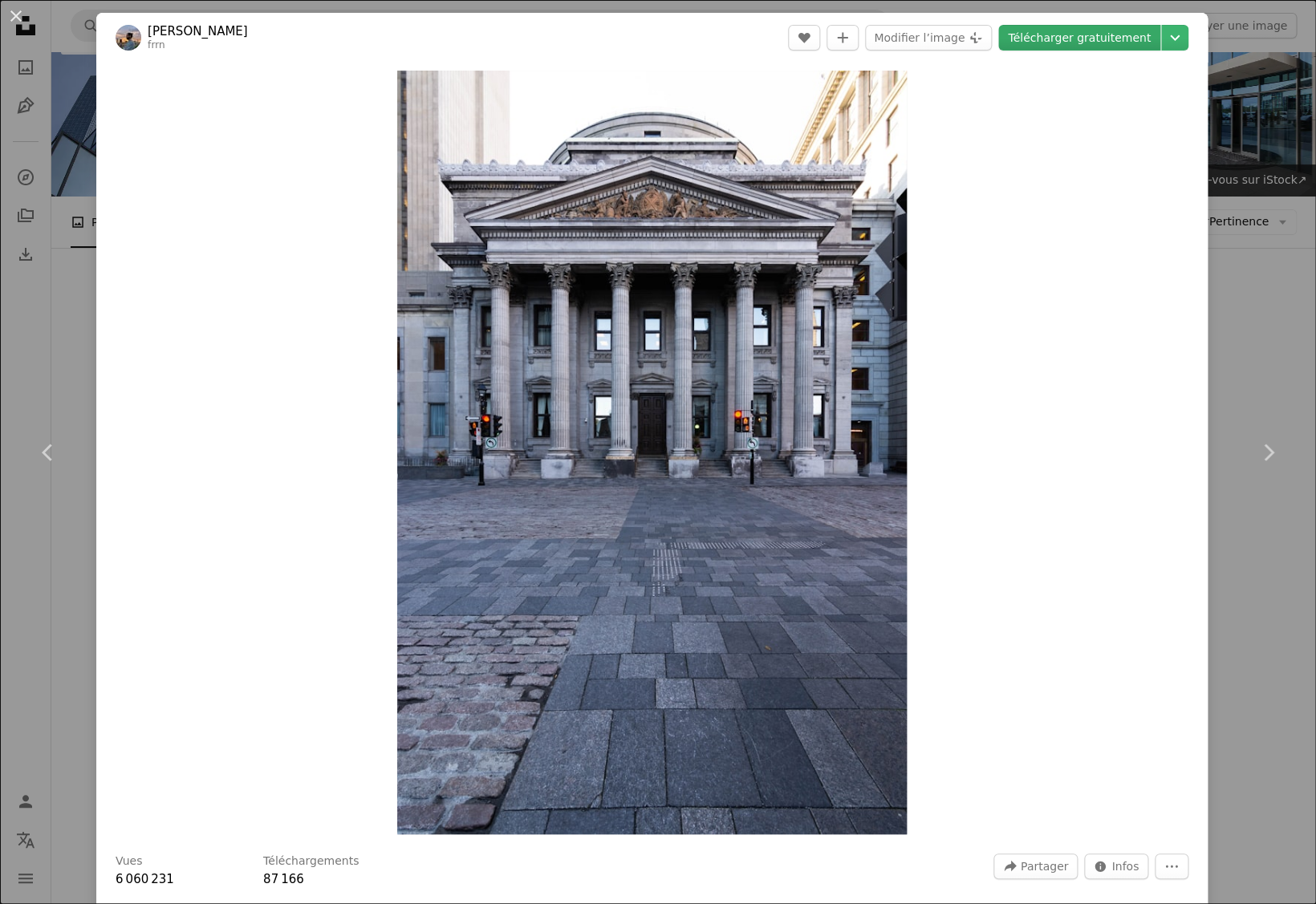
click at [1094, 42] on link "Télécharger gratuitement" at bounding box center [1079, 37] width 162 height 25
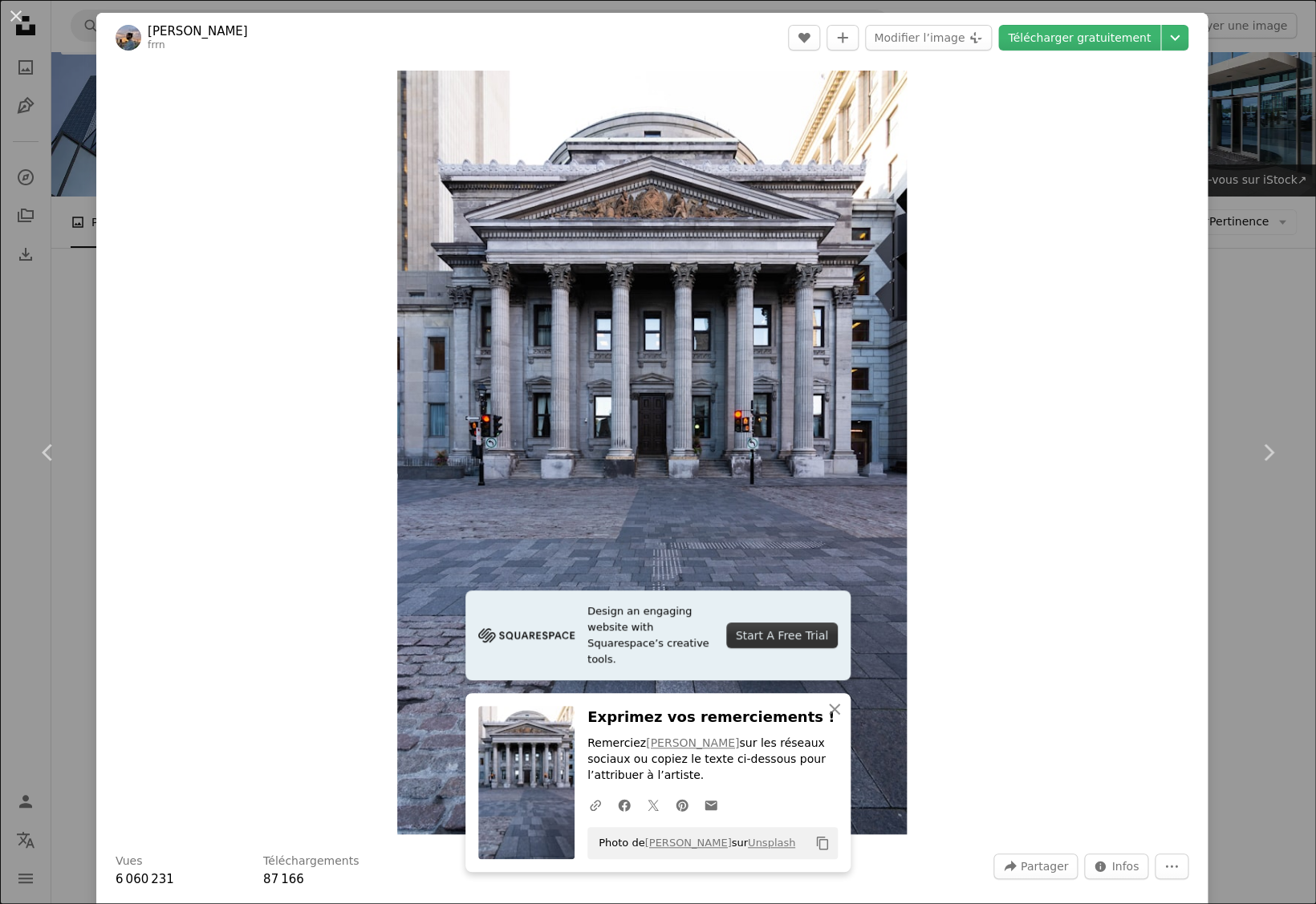
click at [50, 305] on div "An X shape Chevron left Chevron right Design an engaging website with Squarespa…" at bounding box center [658, 452] width 1316 height 904
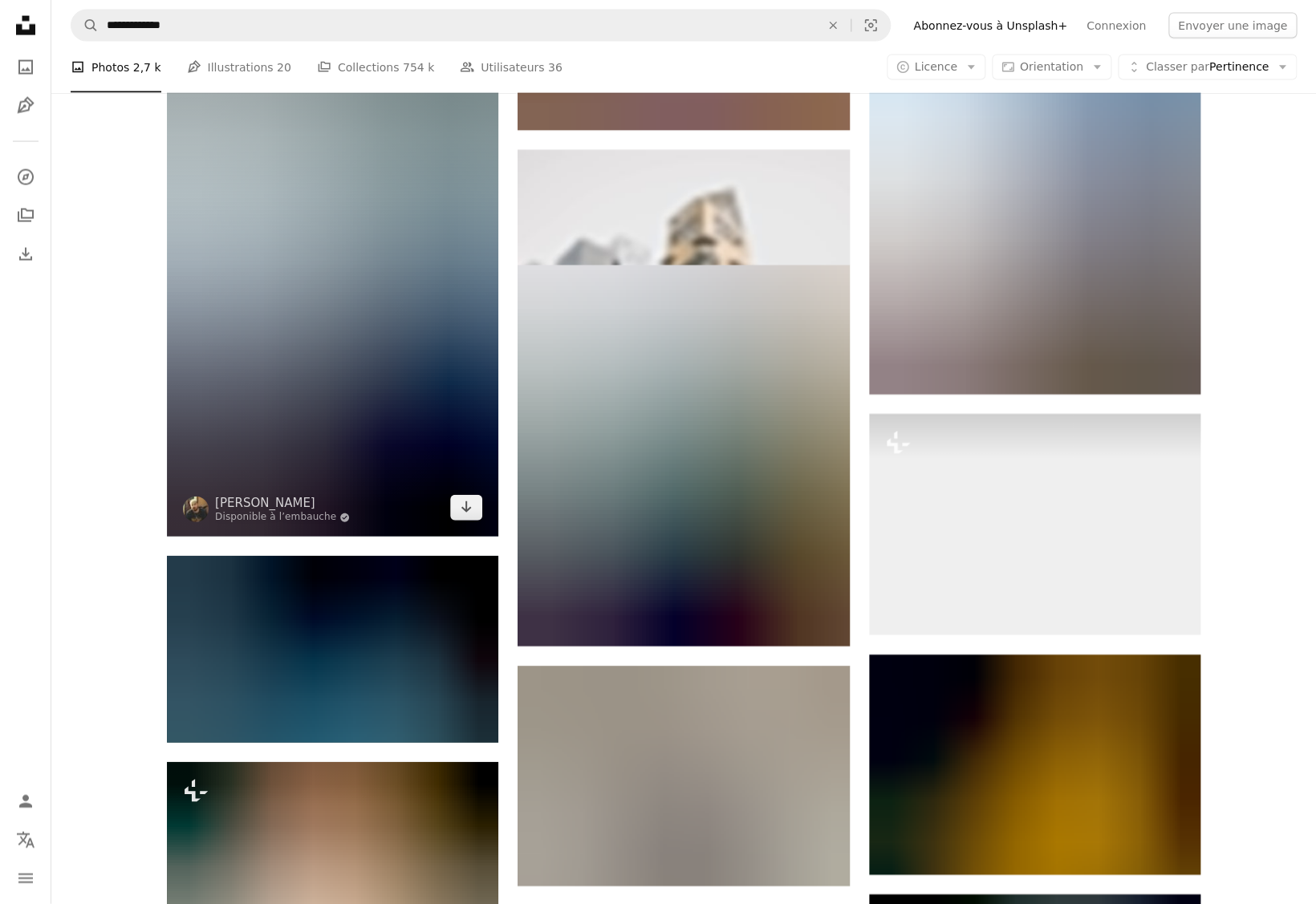
scroll to position [1399, 0]
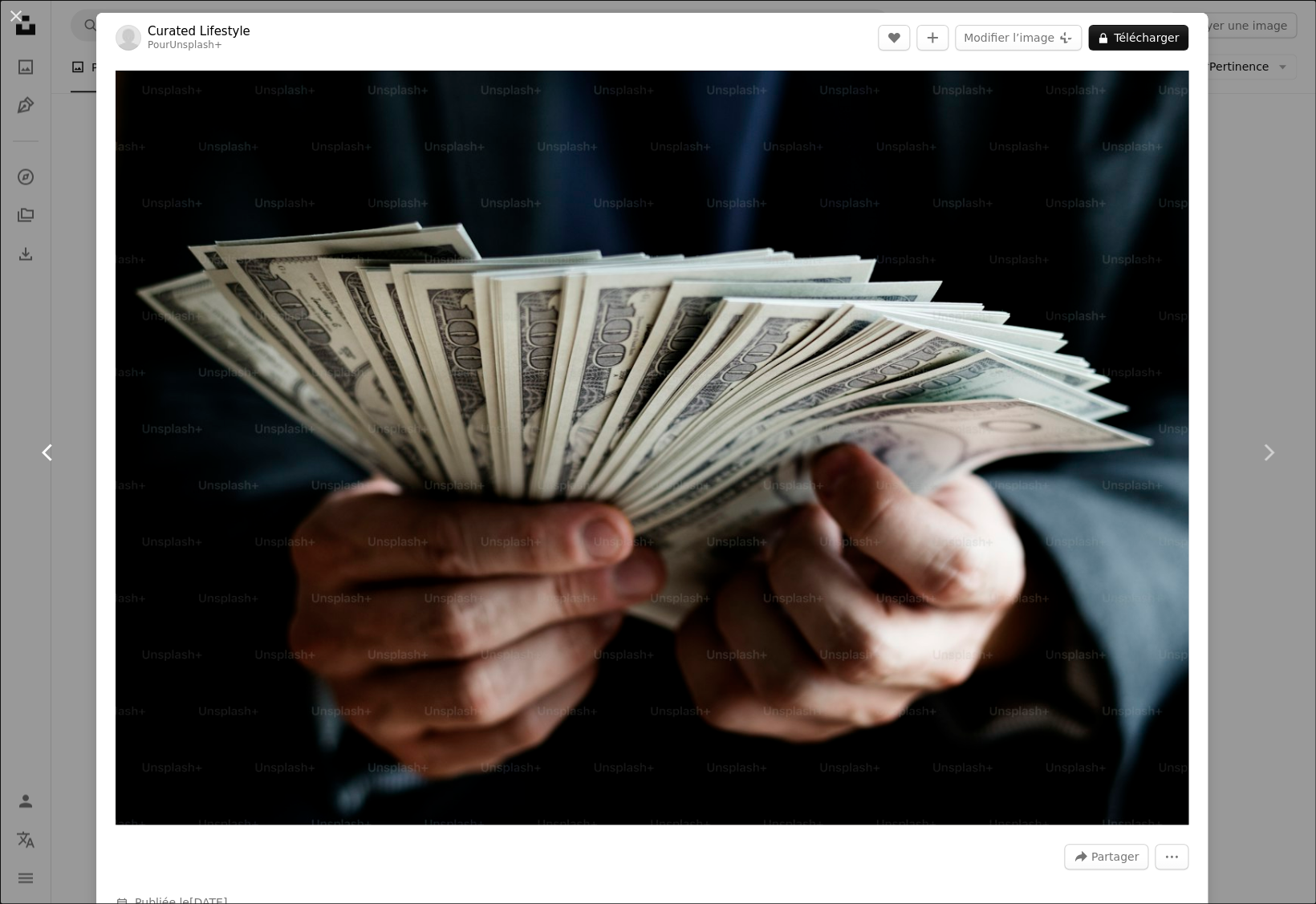
click at [23, 394] on link "Chevron left" at bounding box center [48, 453] width 96 height 154
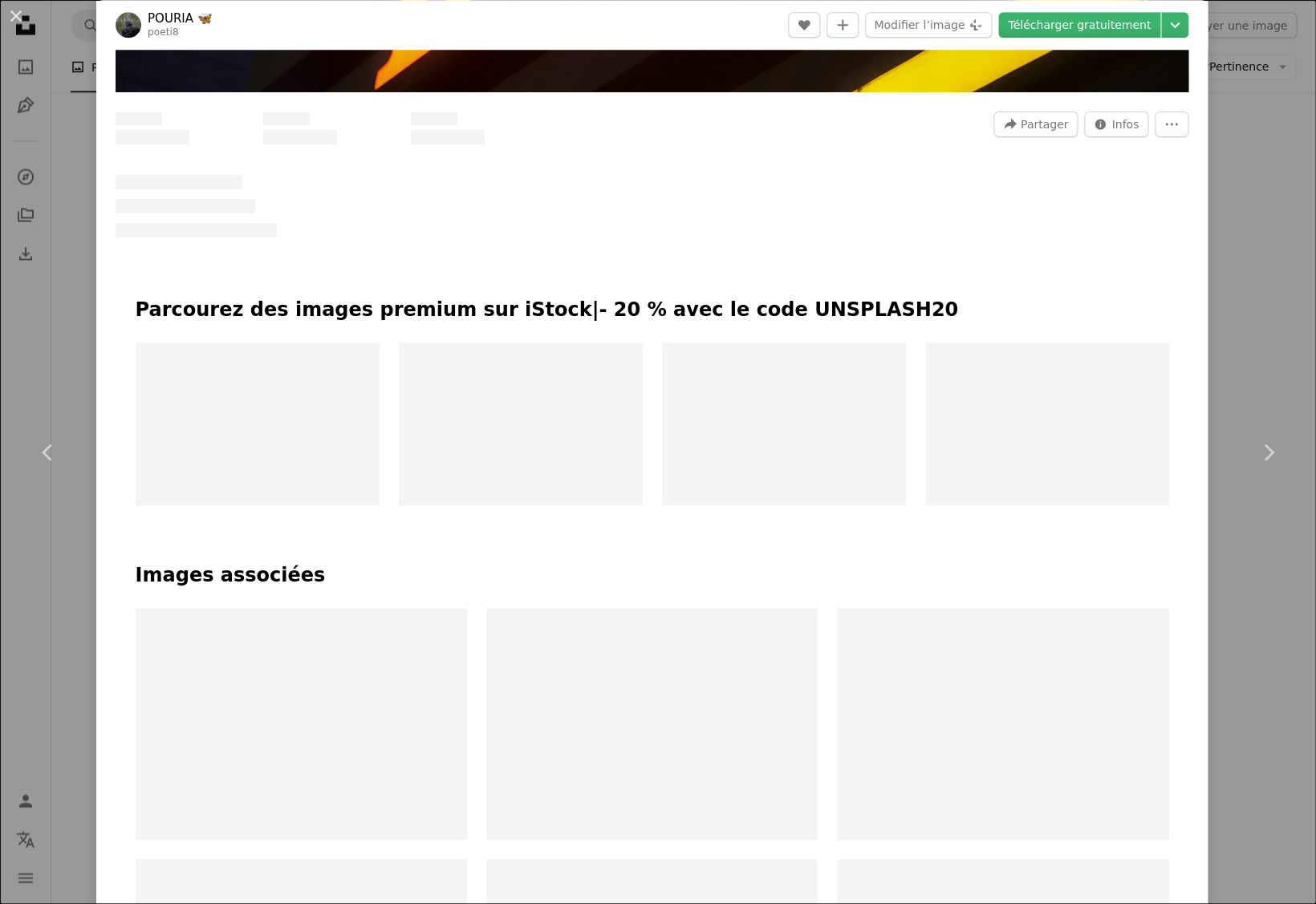
scroll to position [742, 0]
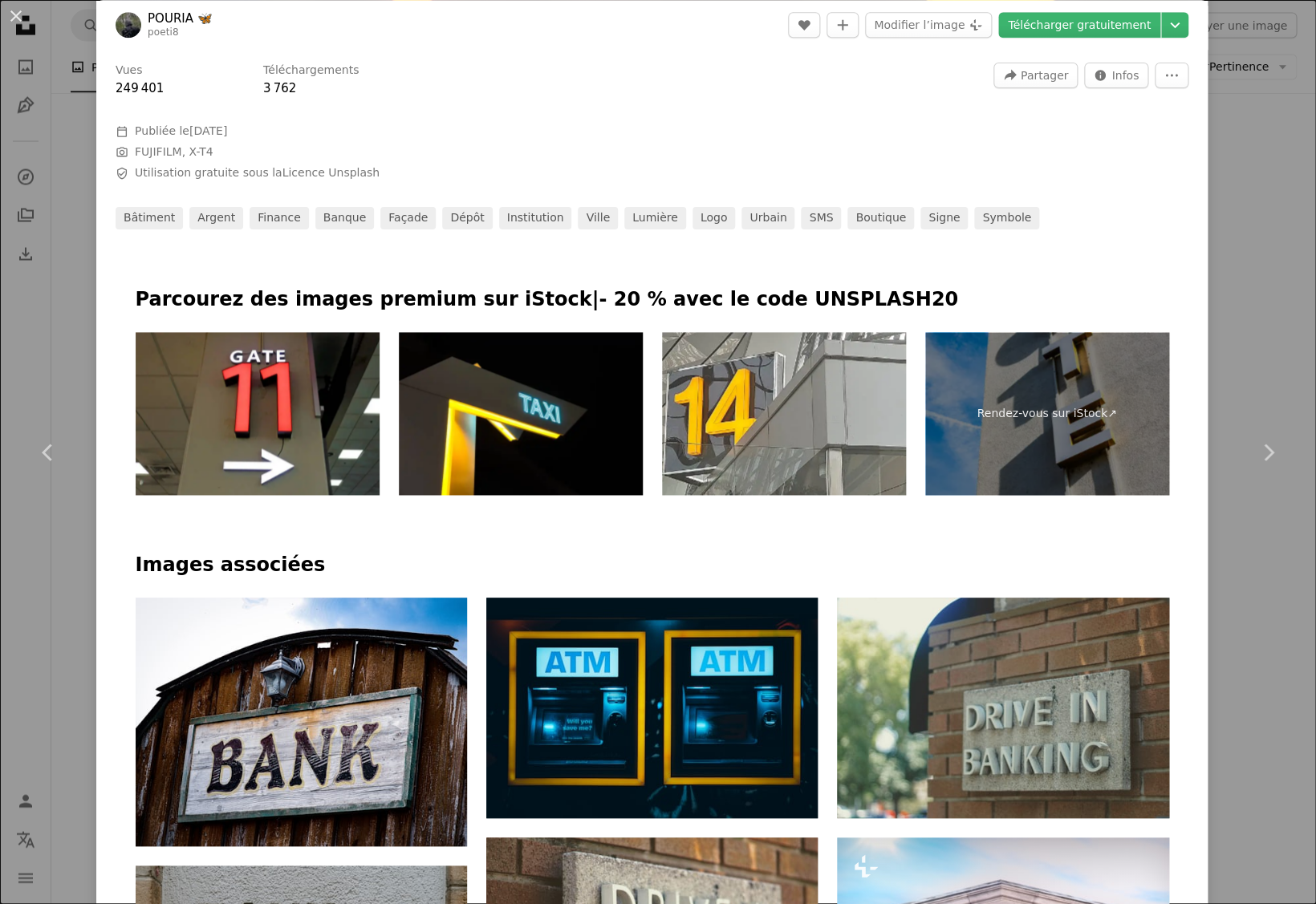
click at [62, 373] on div "An X shape Chevron left Chevron right POURIA 🦋 poeti8 A heart A plus sign Modif…" at bounding box center [658, 452] width 1316 height 904
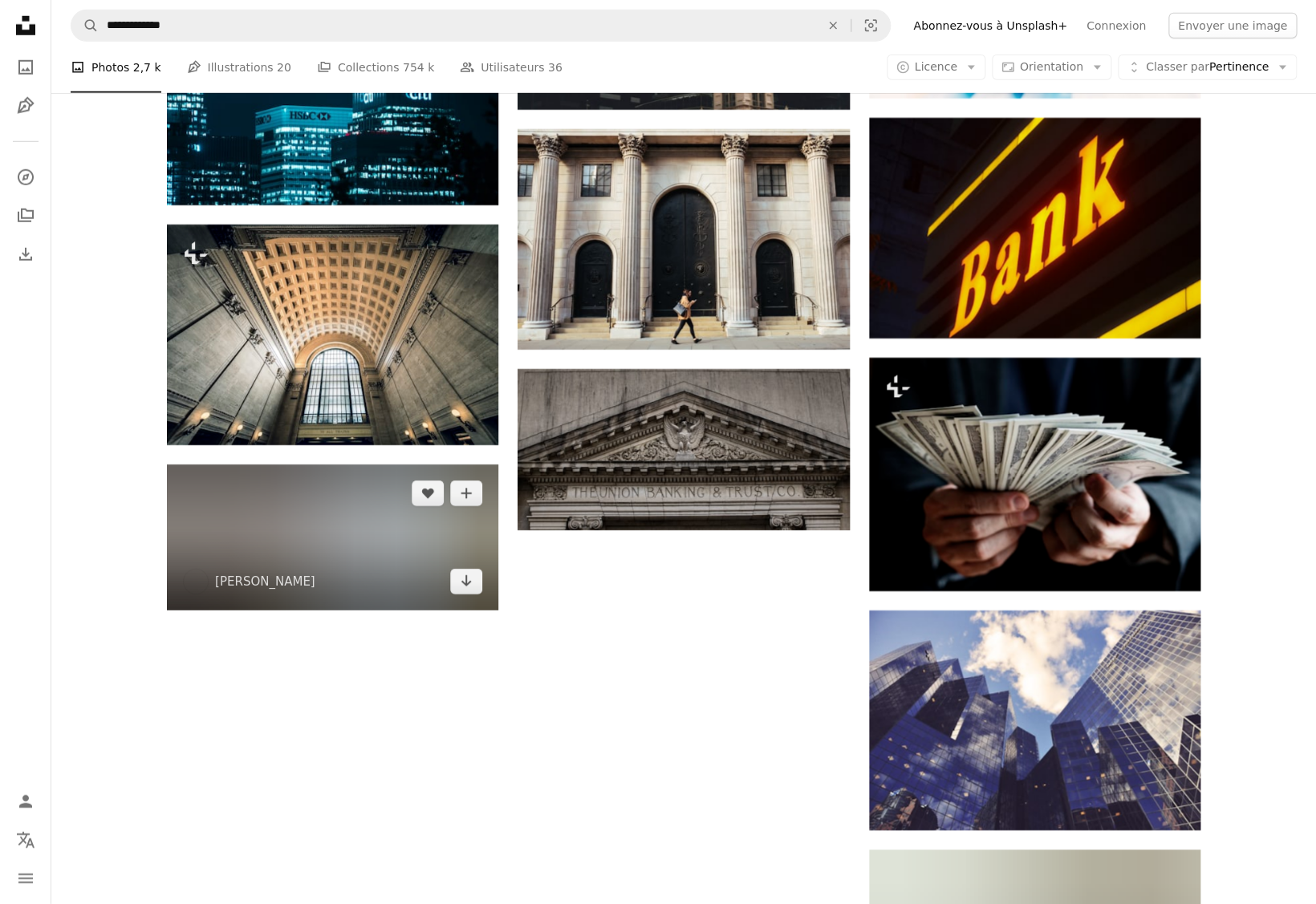
scroll to position [2132, 0]
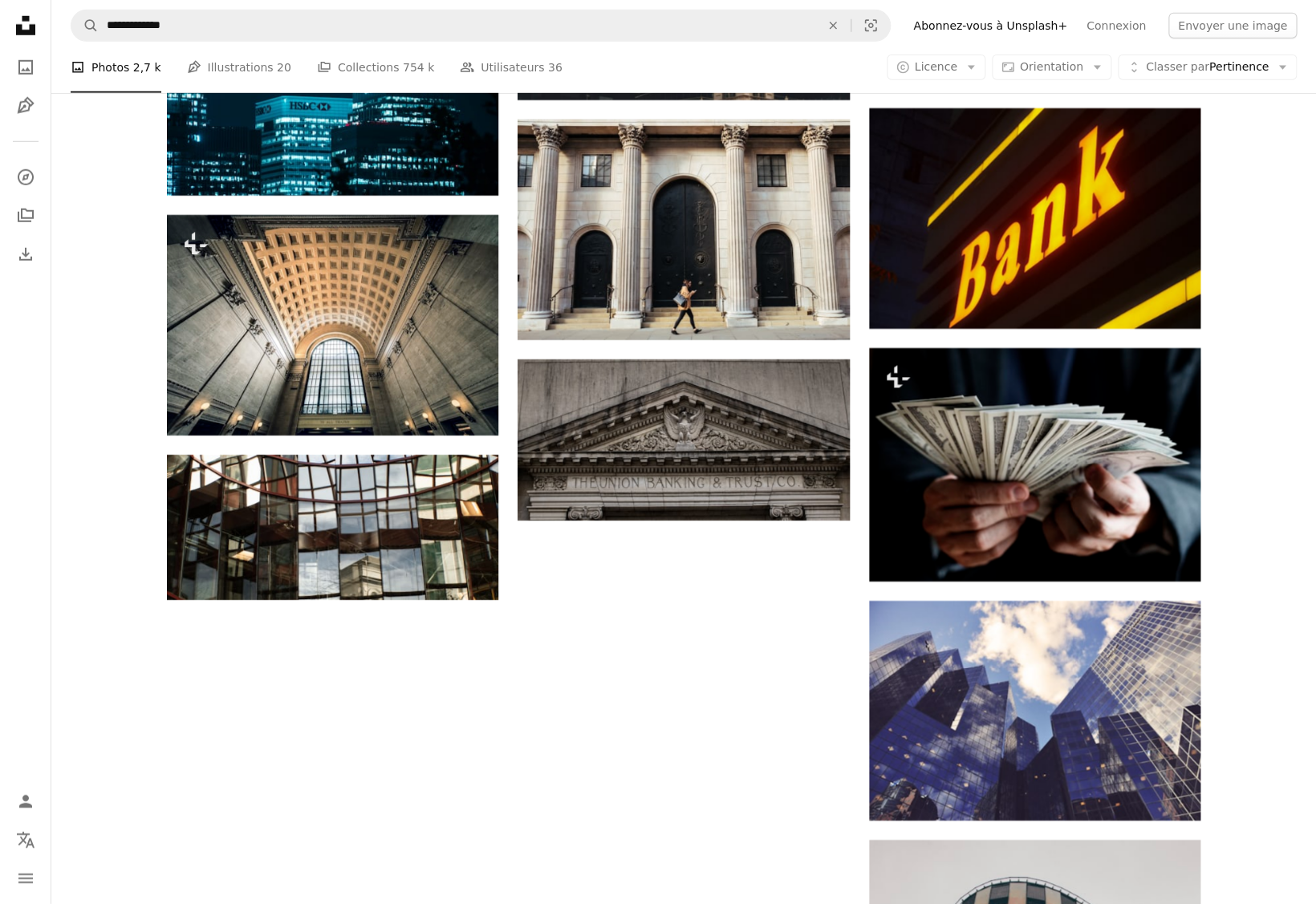
scroll to position [1862, 0]
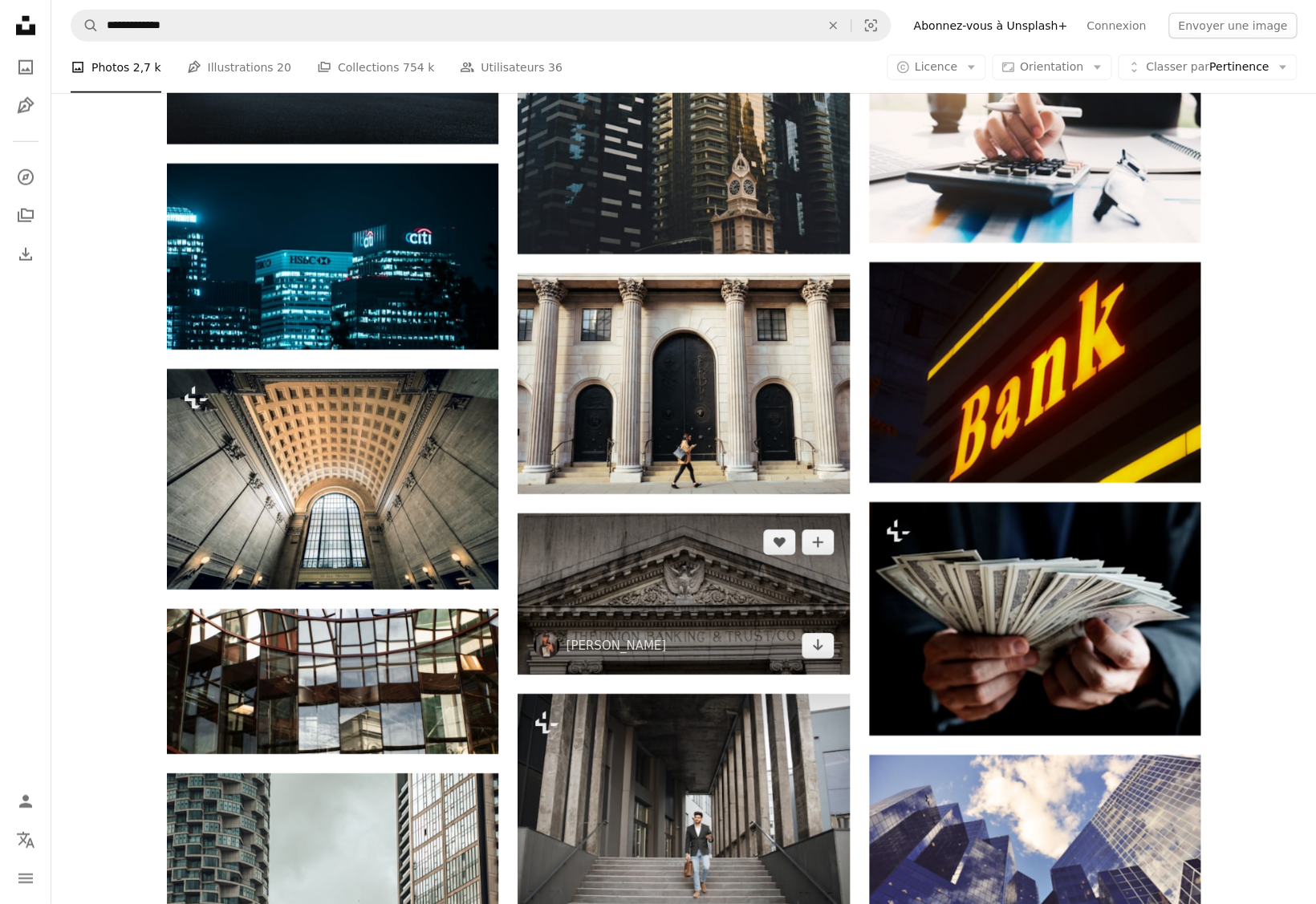
click at [685, 513] on img at bounding box center [683, 593] width 331 height 161
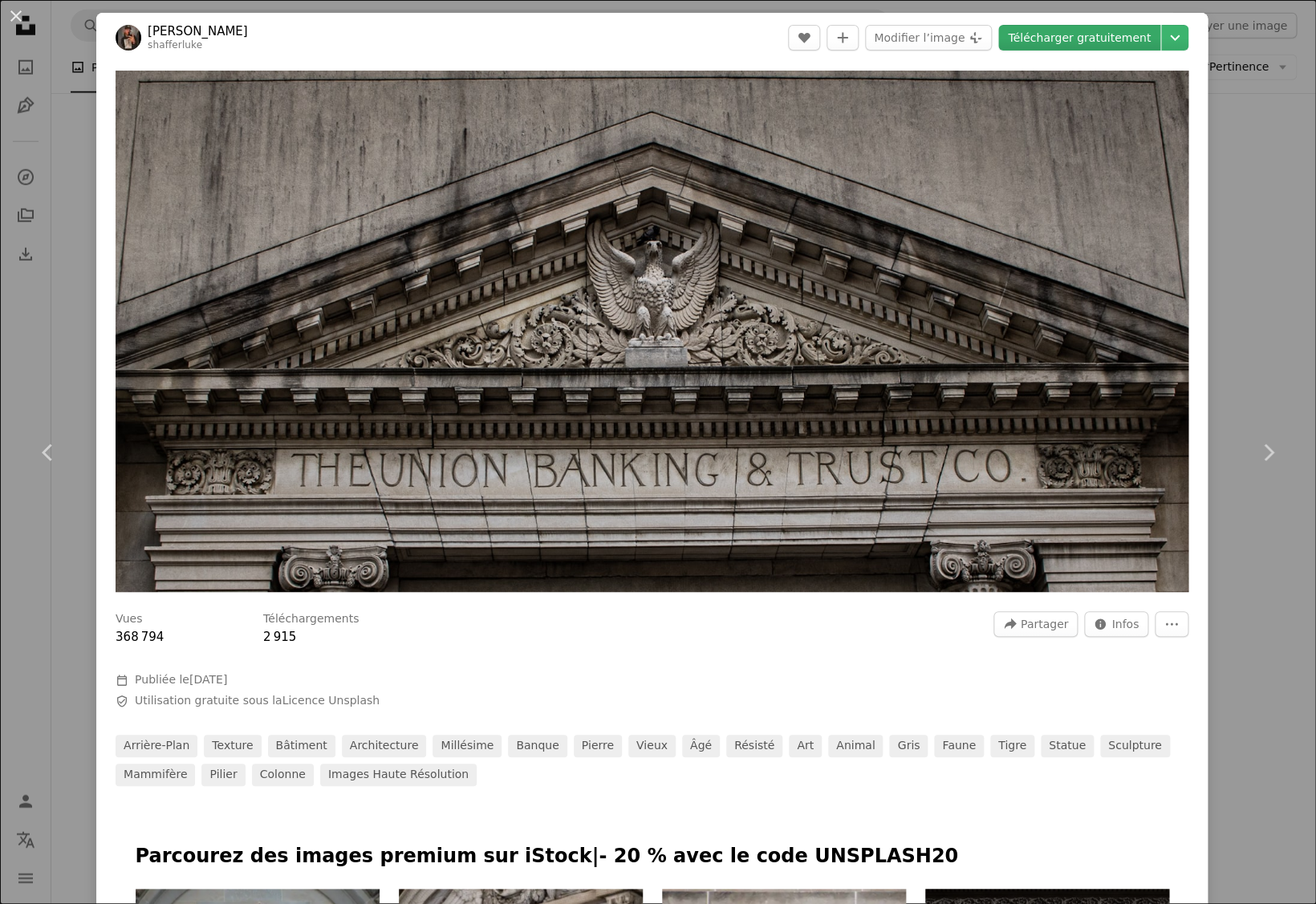
click at [1090, 46] on link "Télécharger gratuitement" at bounding box center [1079, 37] width 162 height 25
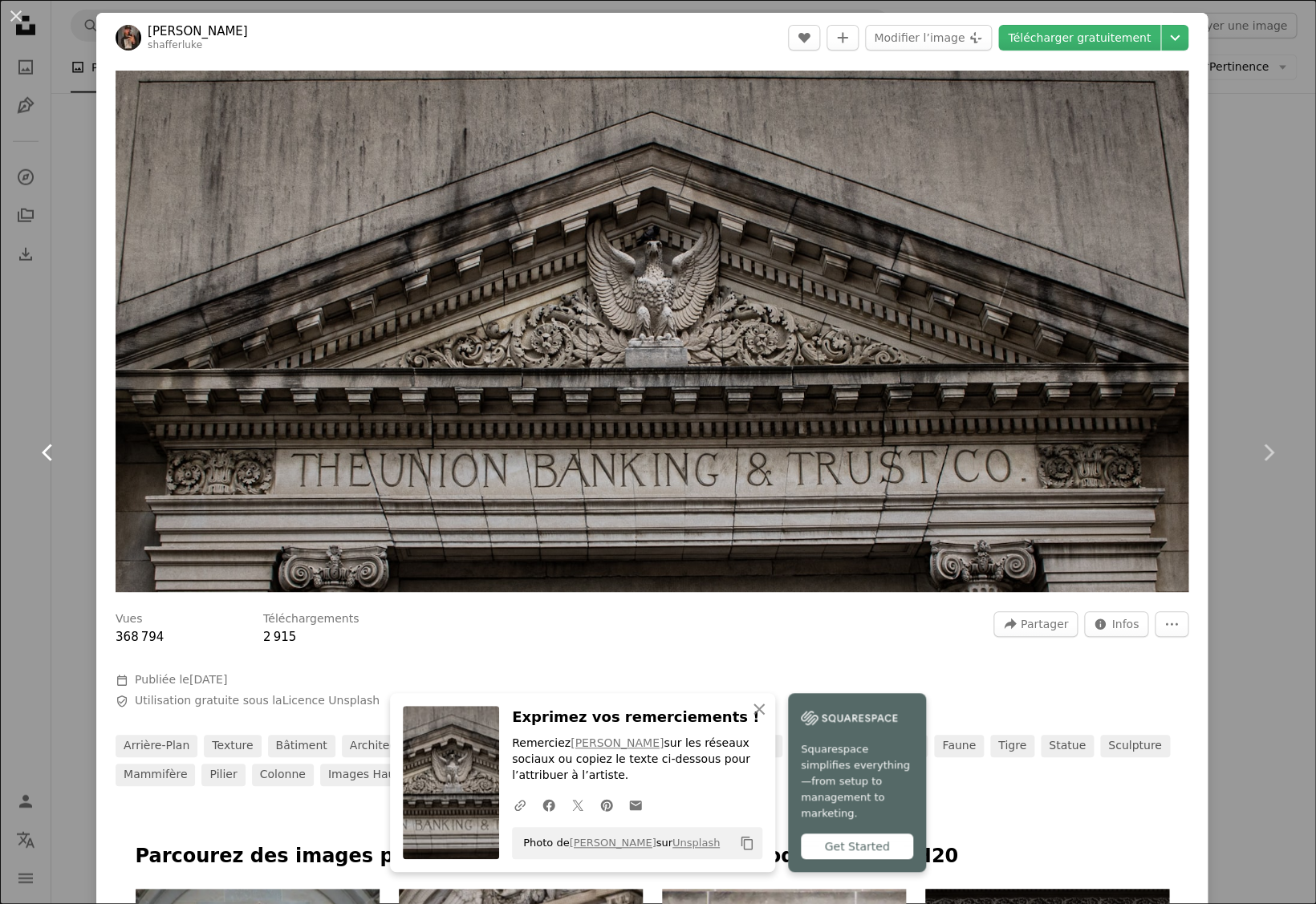
click at [55, 470] on link "Chevron left" at bounding box center [48, 453] width 96 height 154
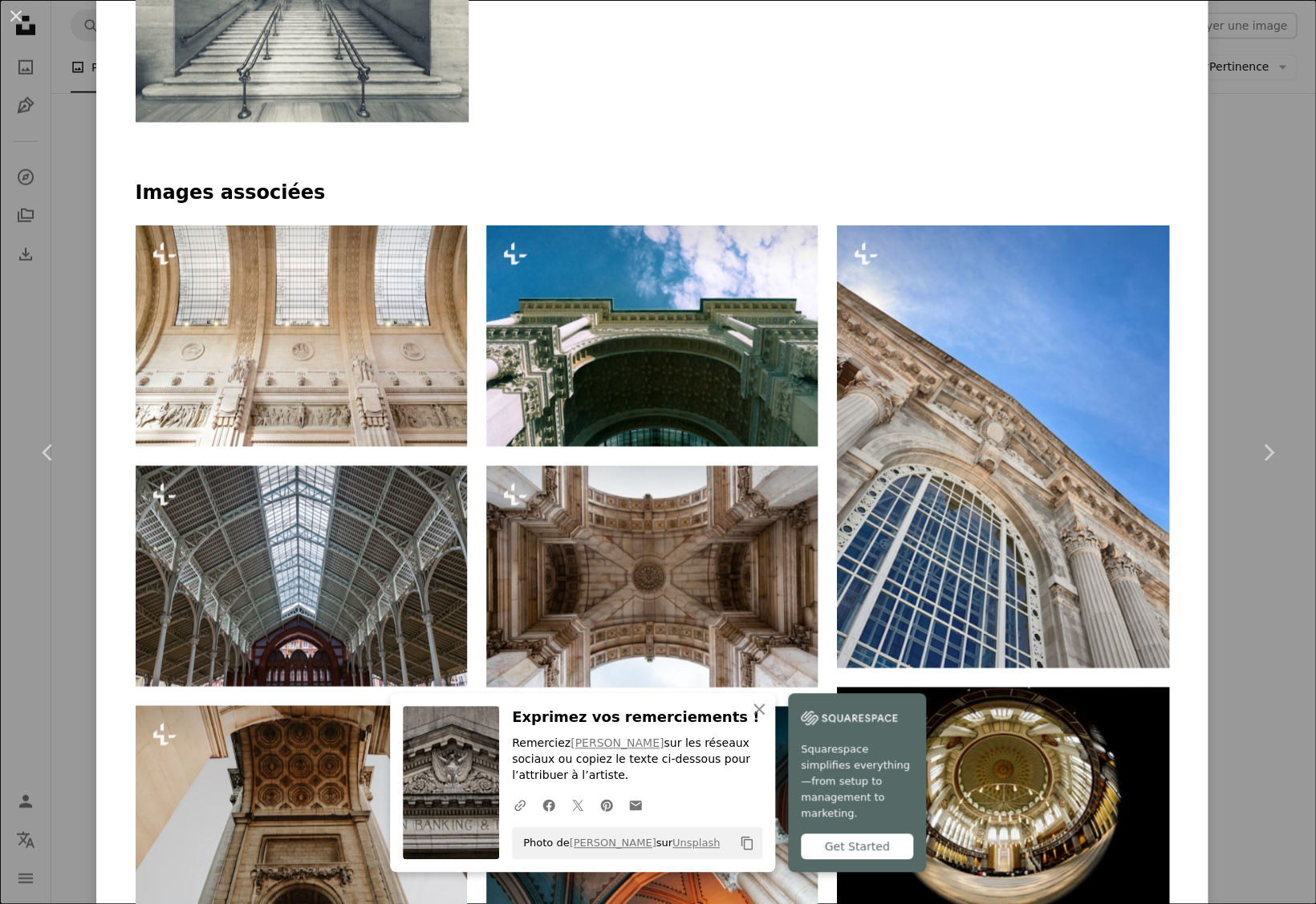
scroll to position [1104, 0]
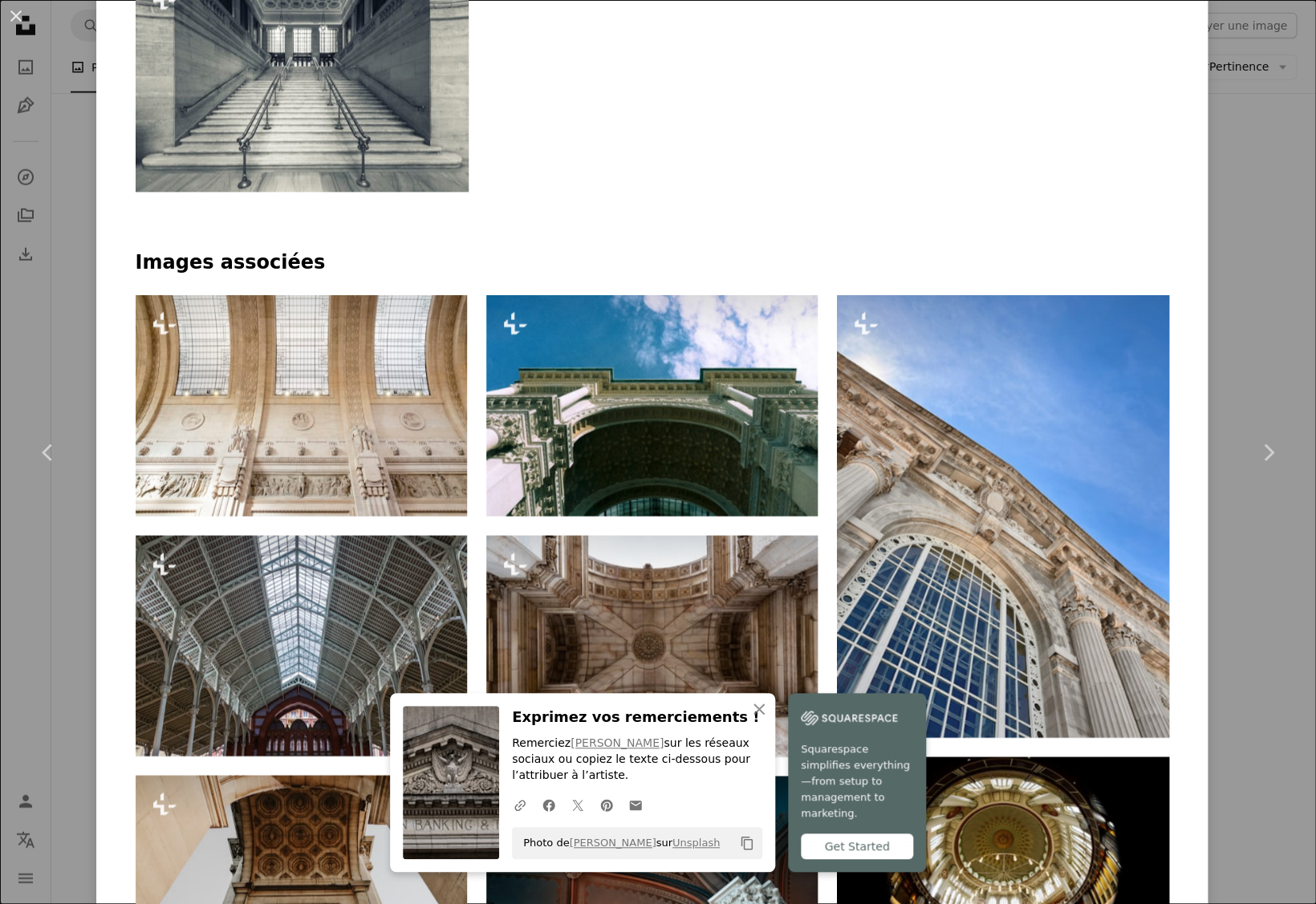
click at [48, 339] on div "An X shape Chevron left Chevron right An X shape Fermer Exprimez vos remercieme…" at bounding box center [658, 452] width 1316 height 904
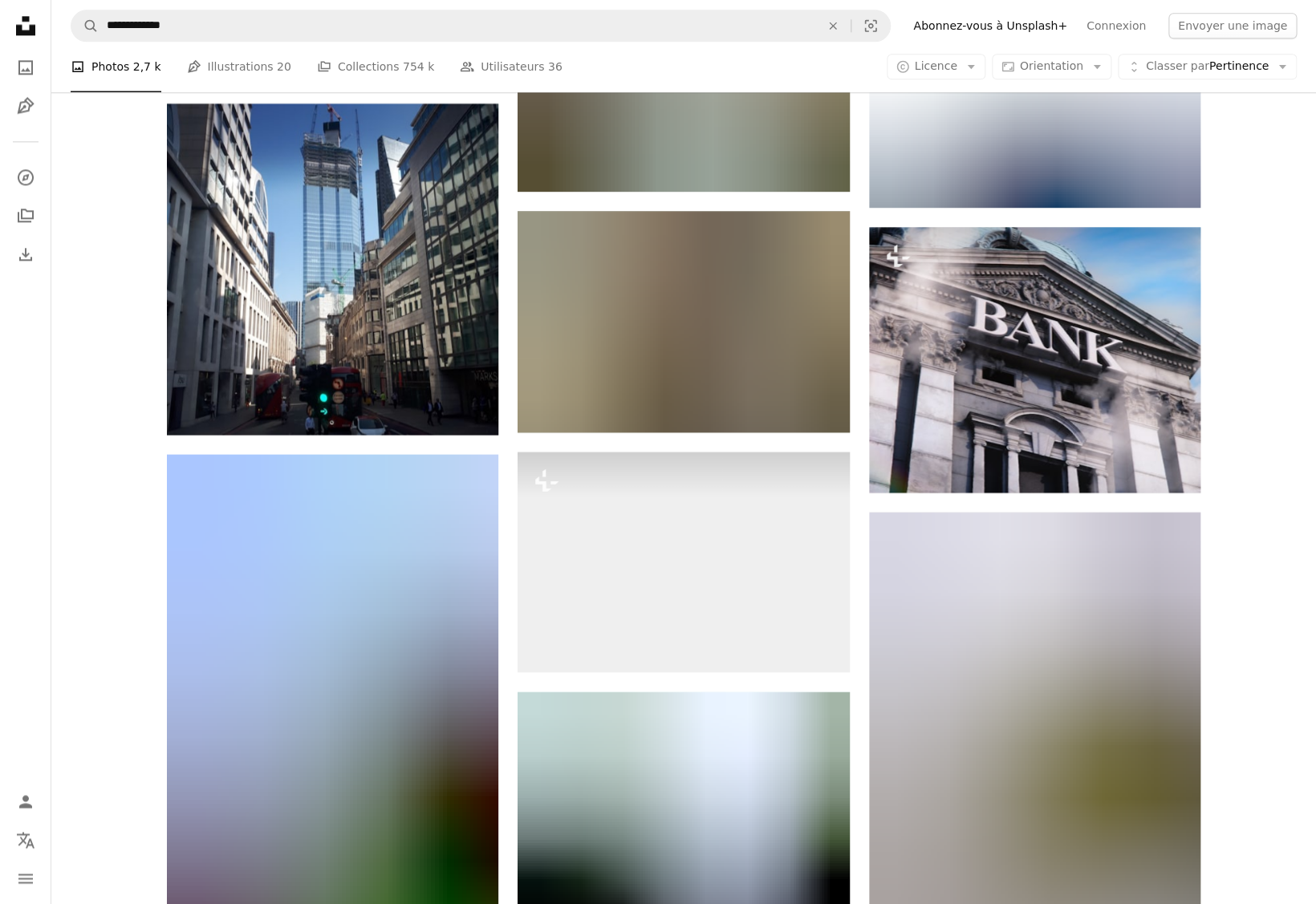
scroll to position [6163, 0]
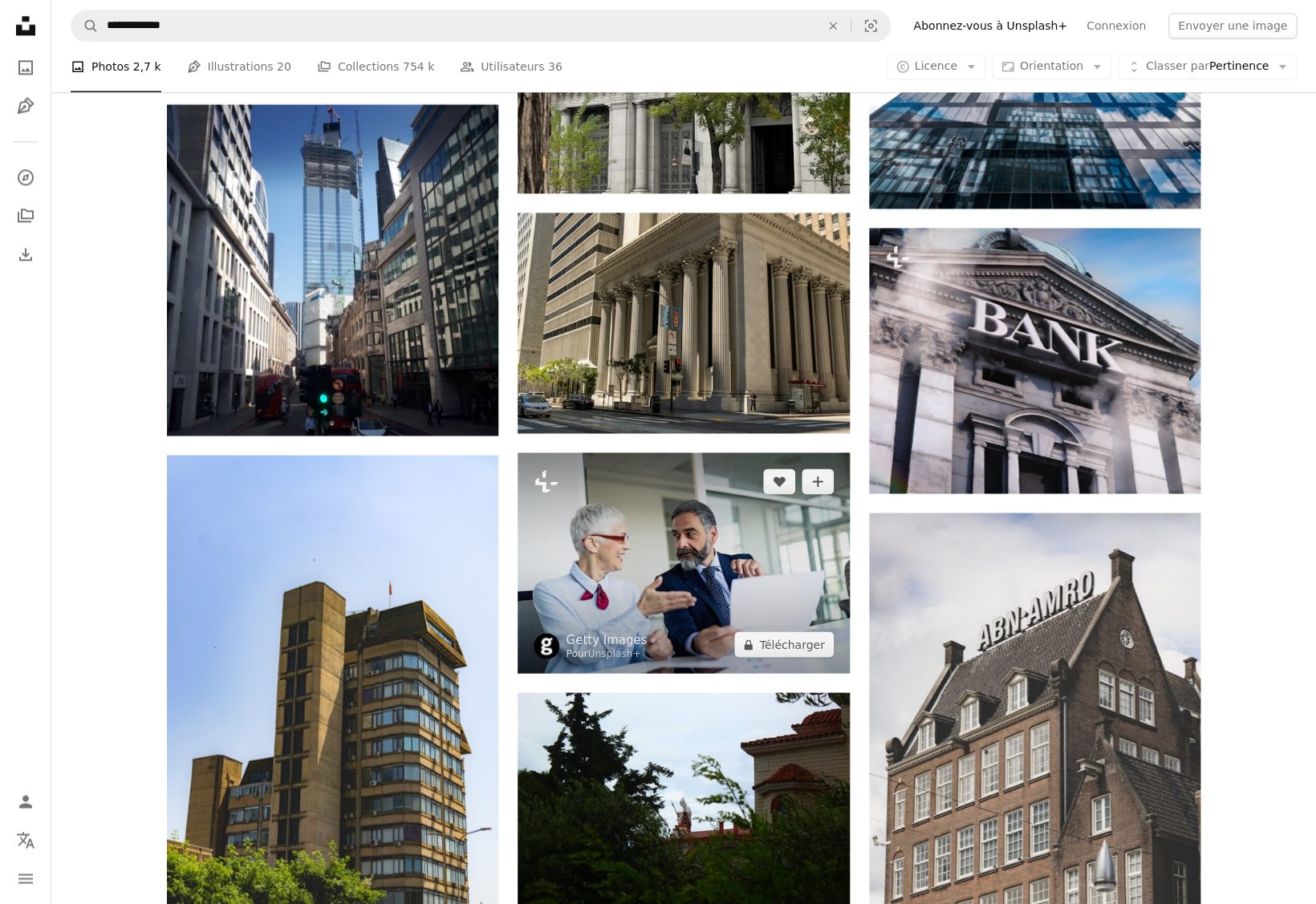
click at [581, 453] on img at bounding box center [683, 563] width 331 height 220
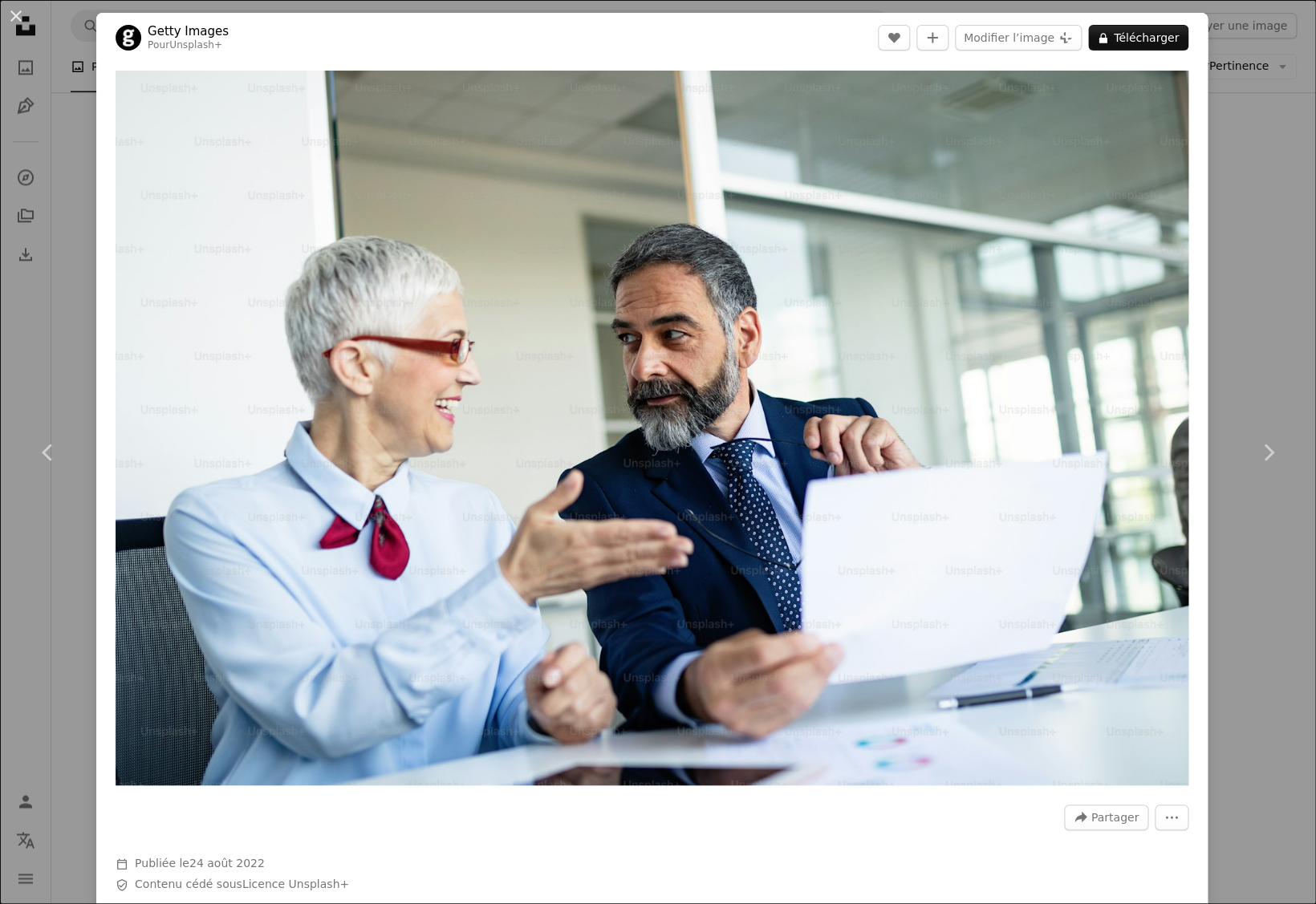
click at [1235, 177] on div "An X shape Chevron left Chevron right Getty Images Pour Unsplash+ A heart A plu…" at bounding box center [658, 452] width 1316 height 904
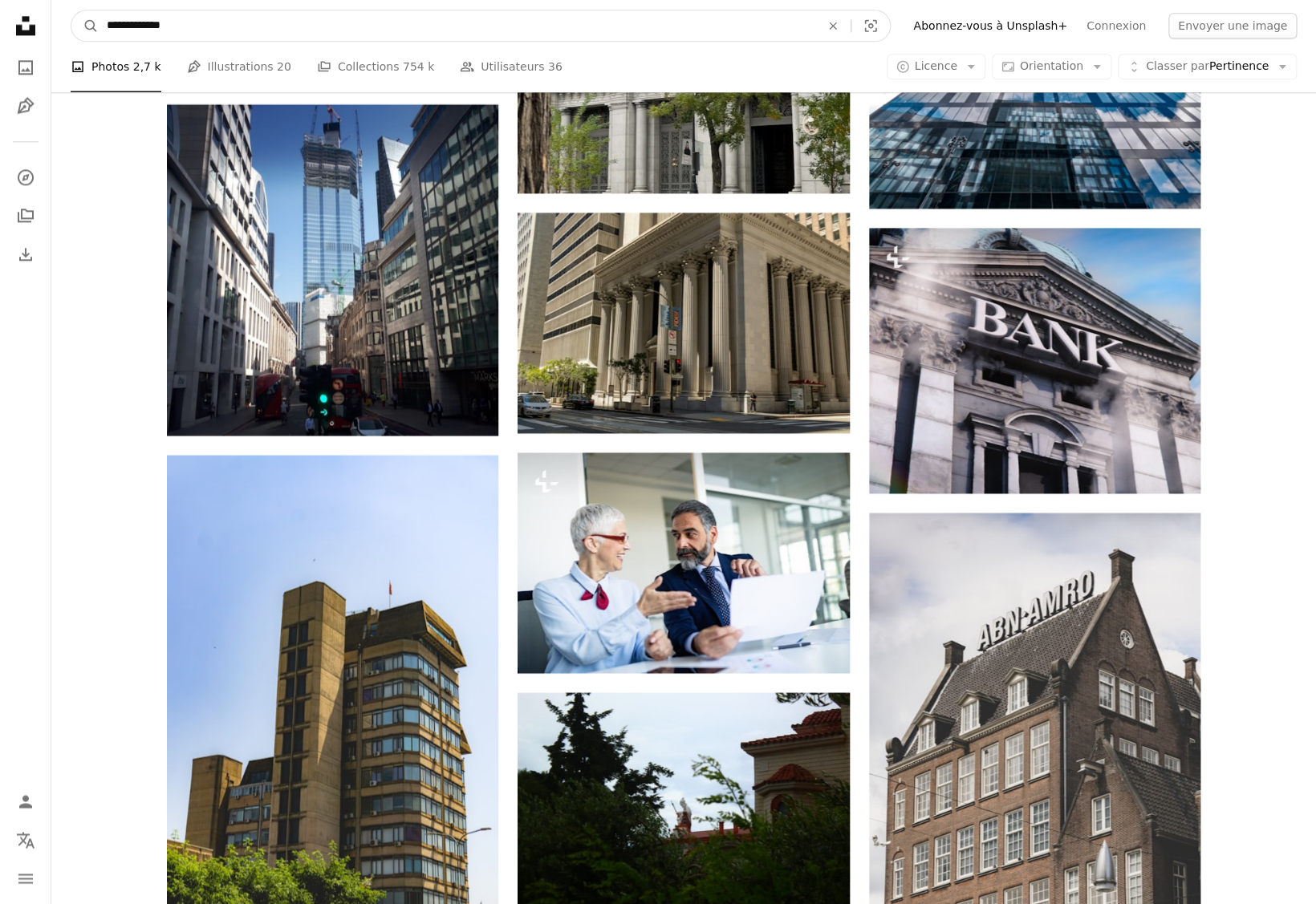
drag, startPoint x: 288, startPoint y: 24, endPoint x: 108, endPoint y: 23, distance: 180.0
click at [108, 23] on input "**********" at bounding box center [457, 25] width 716 height 30
type input "**********"
click button "A magnifying glass" at bounding box center [85, 25] width 27 height 30
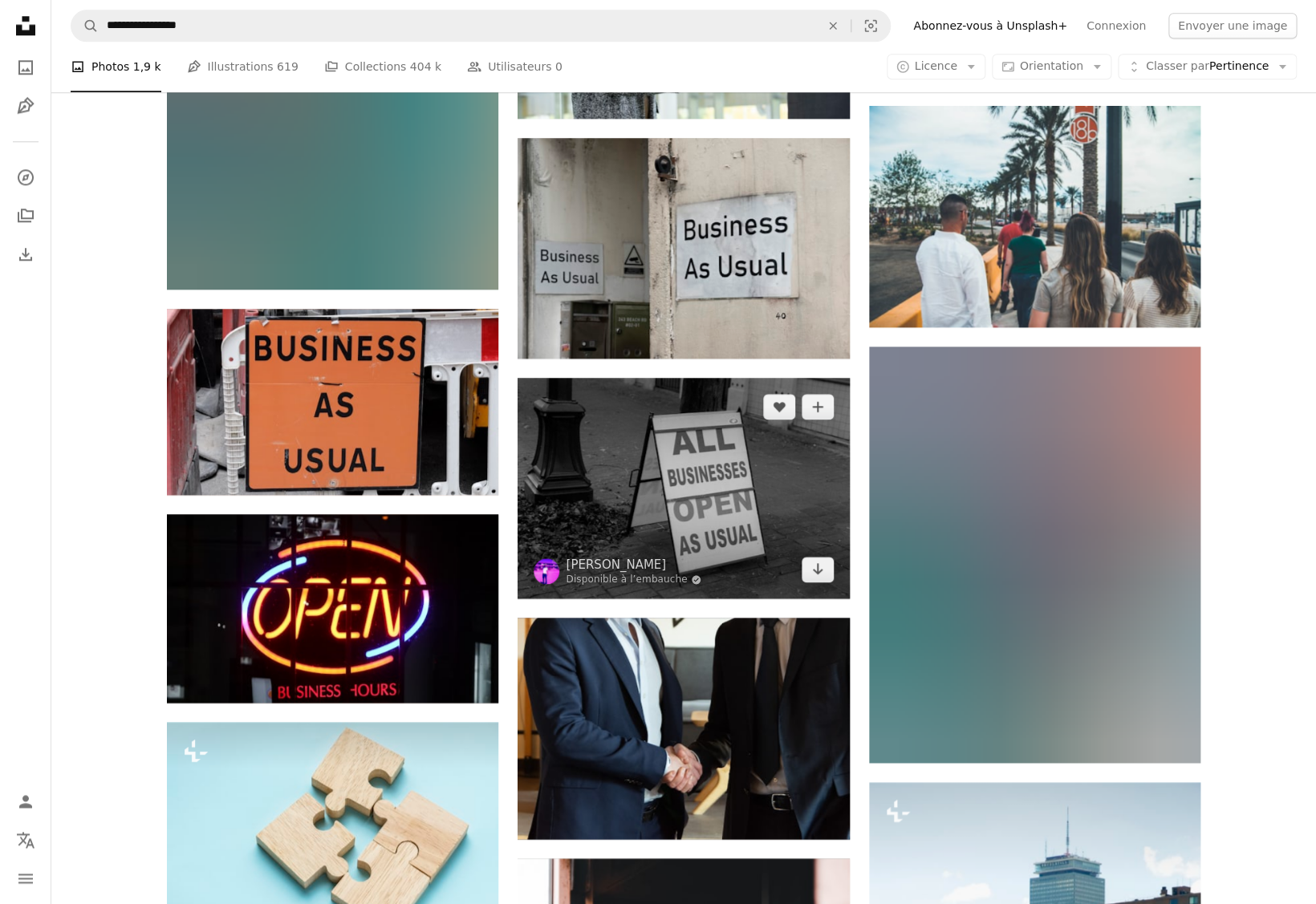
scroll to position [861, 0]
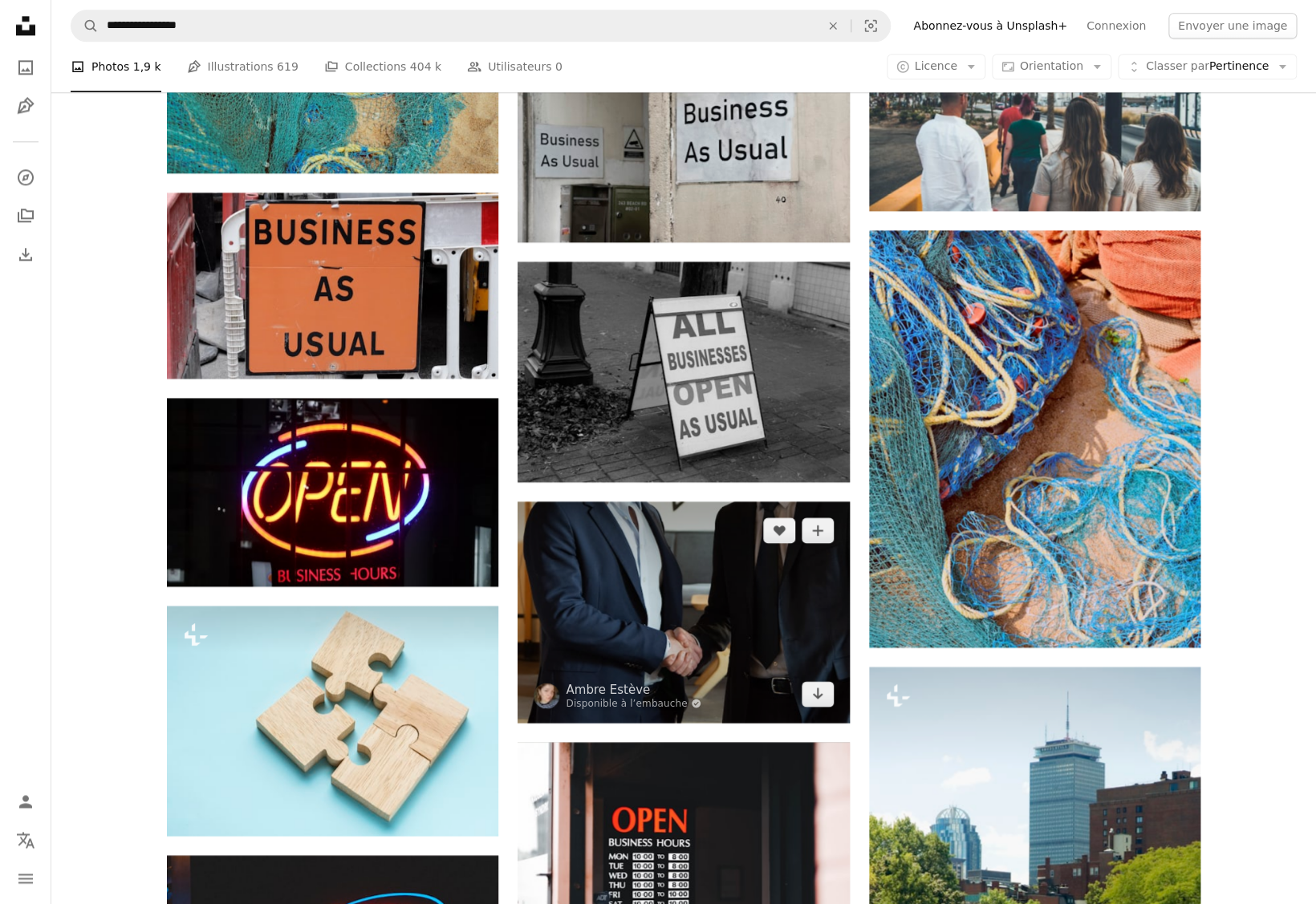
click at [716, 502] on img at bounding box center [683, 612] width 331 height 220
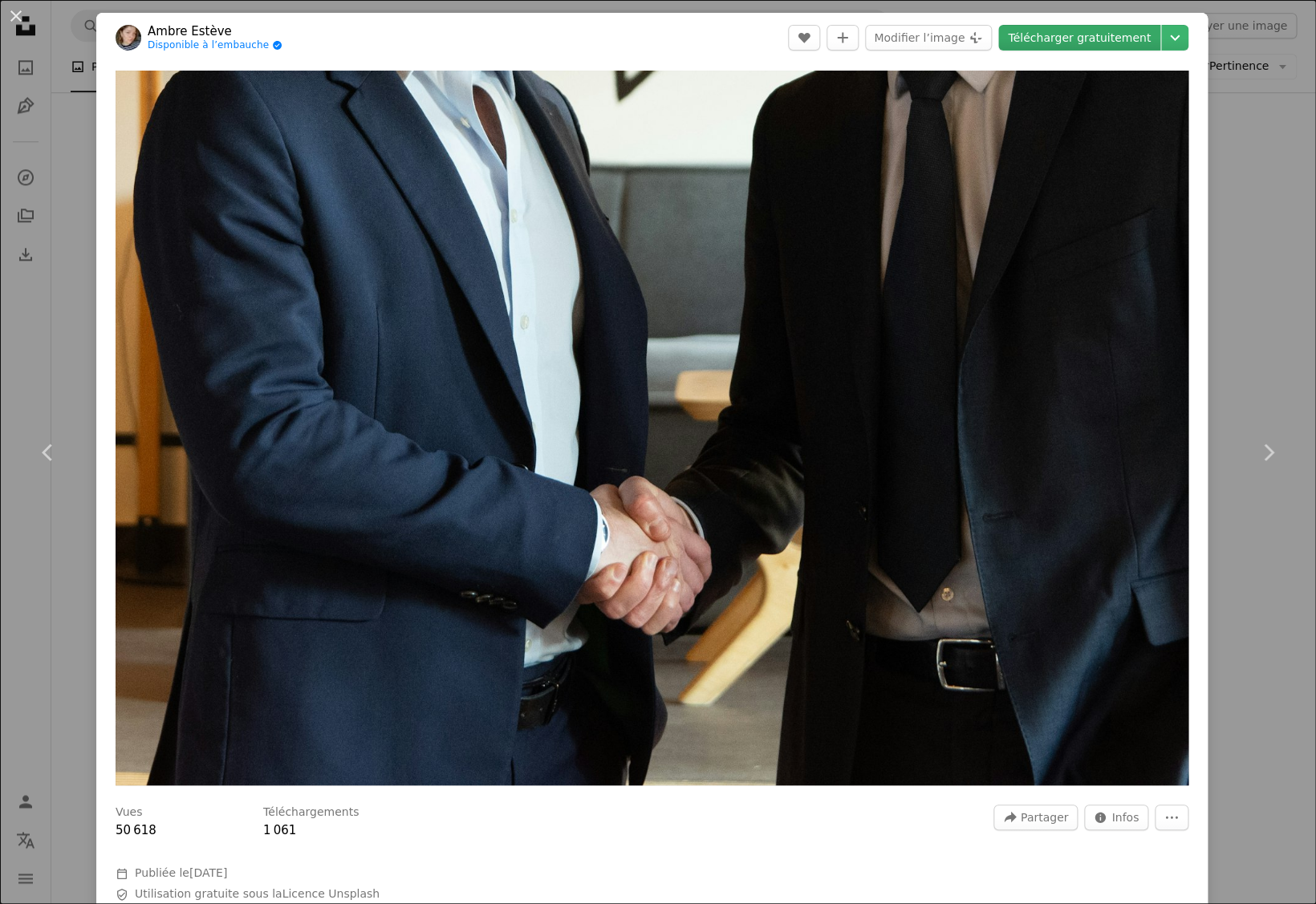
click at [1071, 38] on link "Télécharger gratuitement" at bounding box center [1079, 37] width 162 height 25
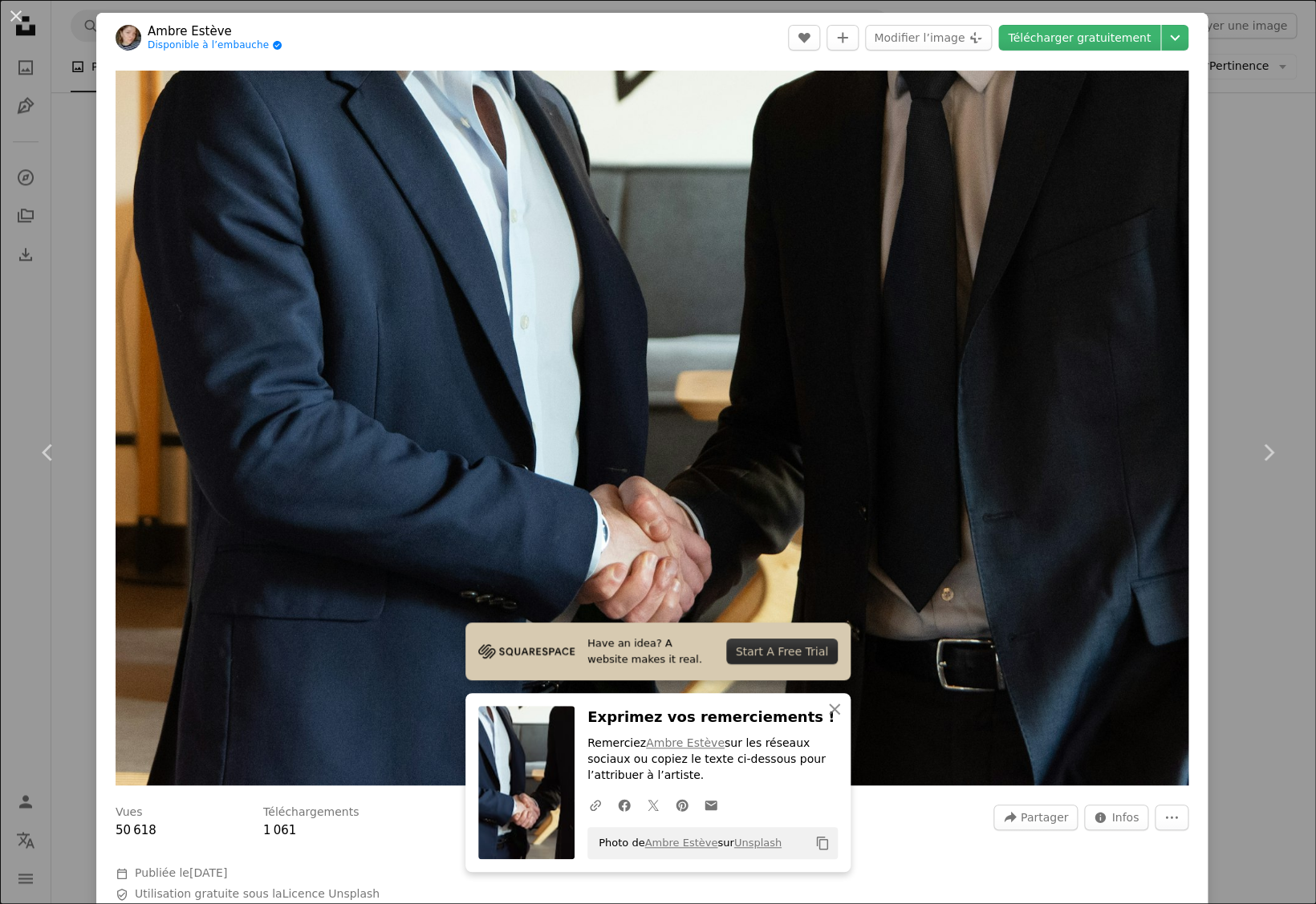
click at [1239, 236] on div "An X shape Chevron left Chevron right Have an idea? A website makes it real. St…" at bounding box center [658, 452] width 1316 height 904
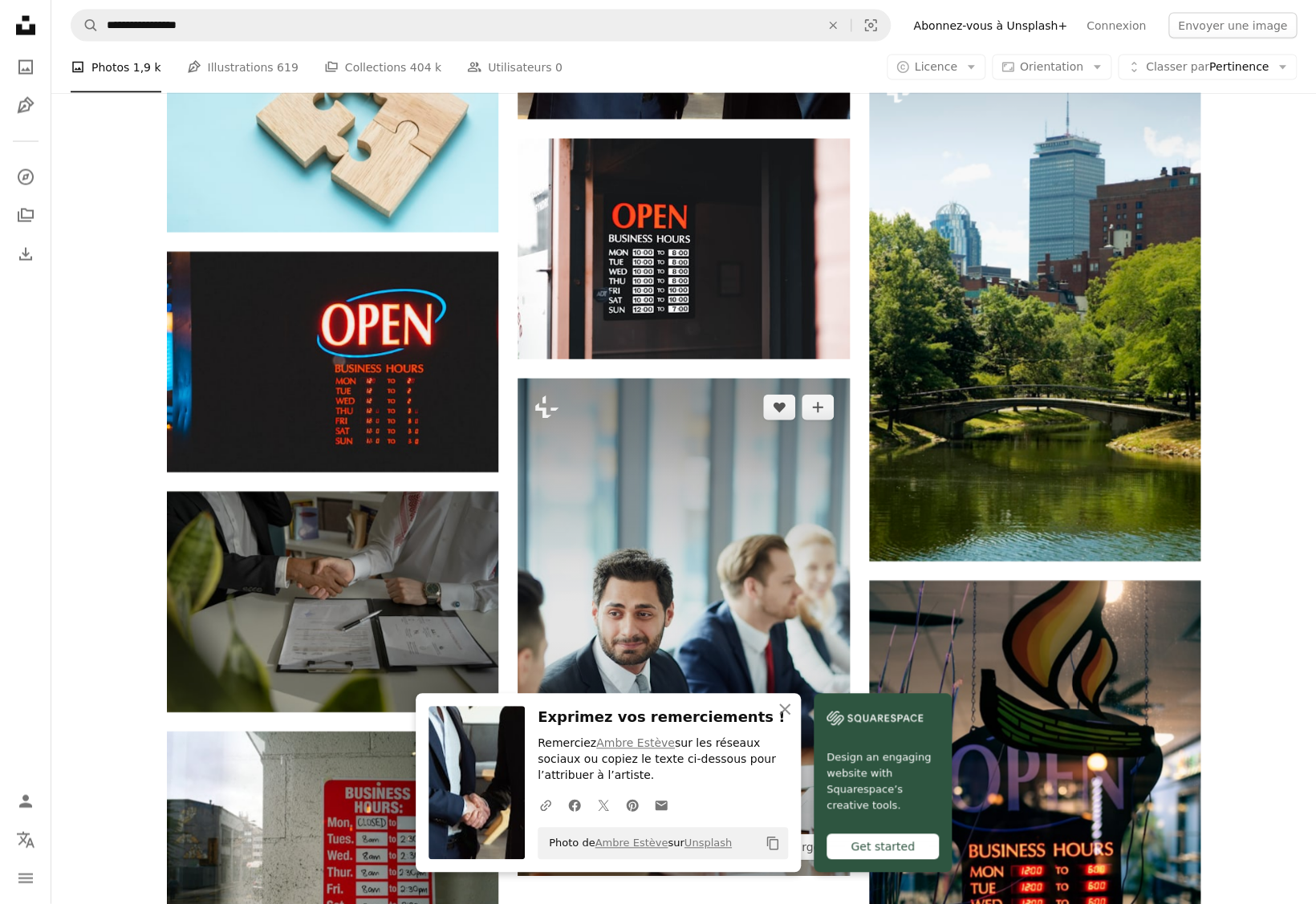
scroll to position [1754, 0]
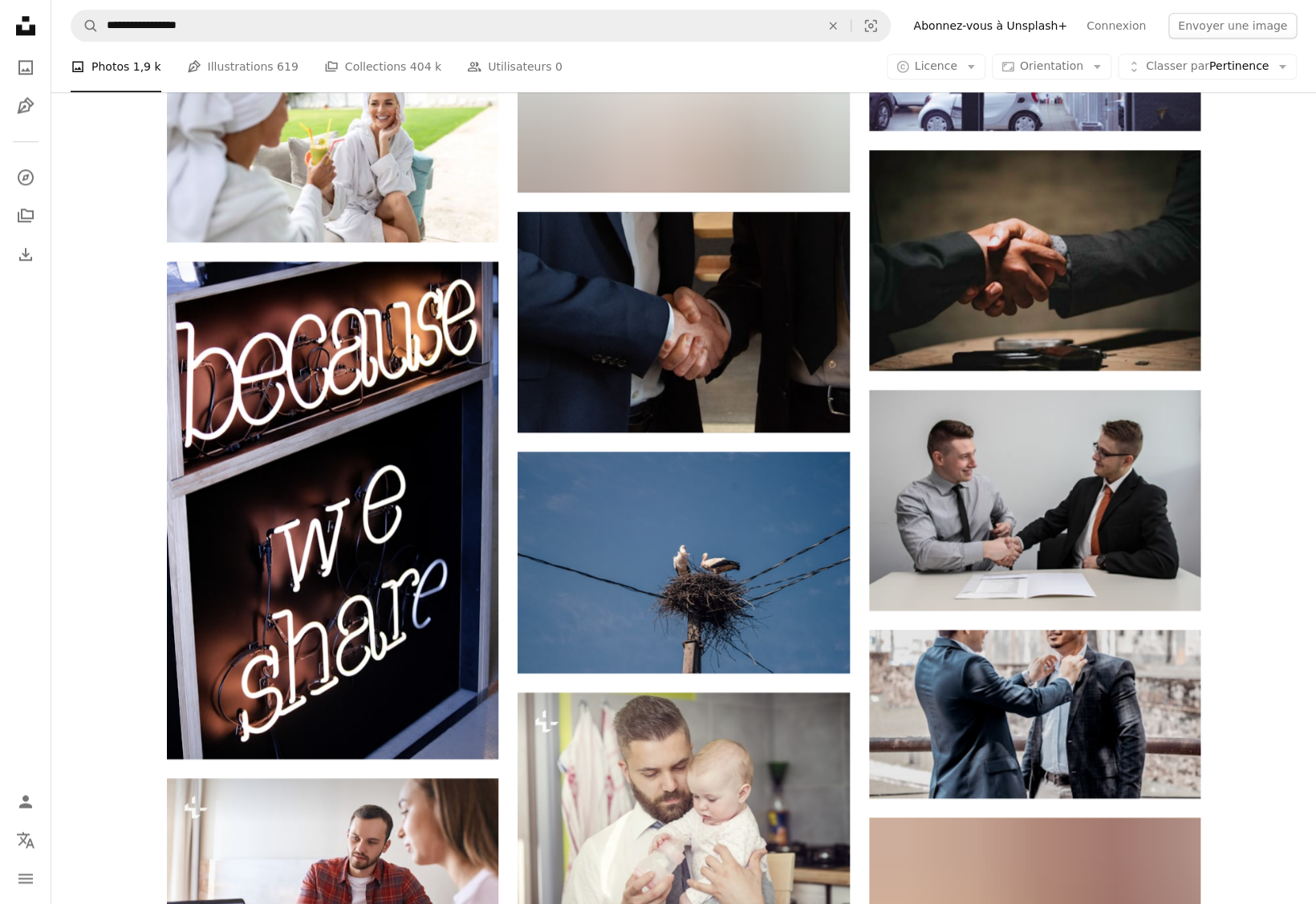
scroll to position [2821, 0]
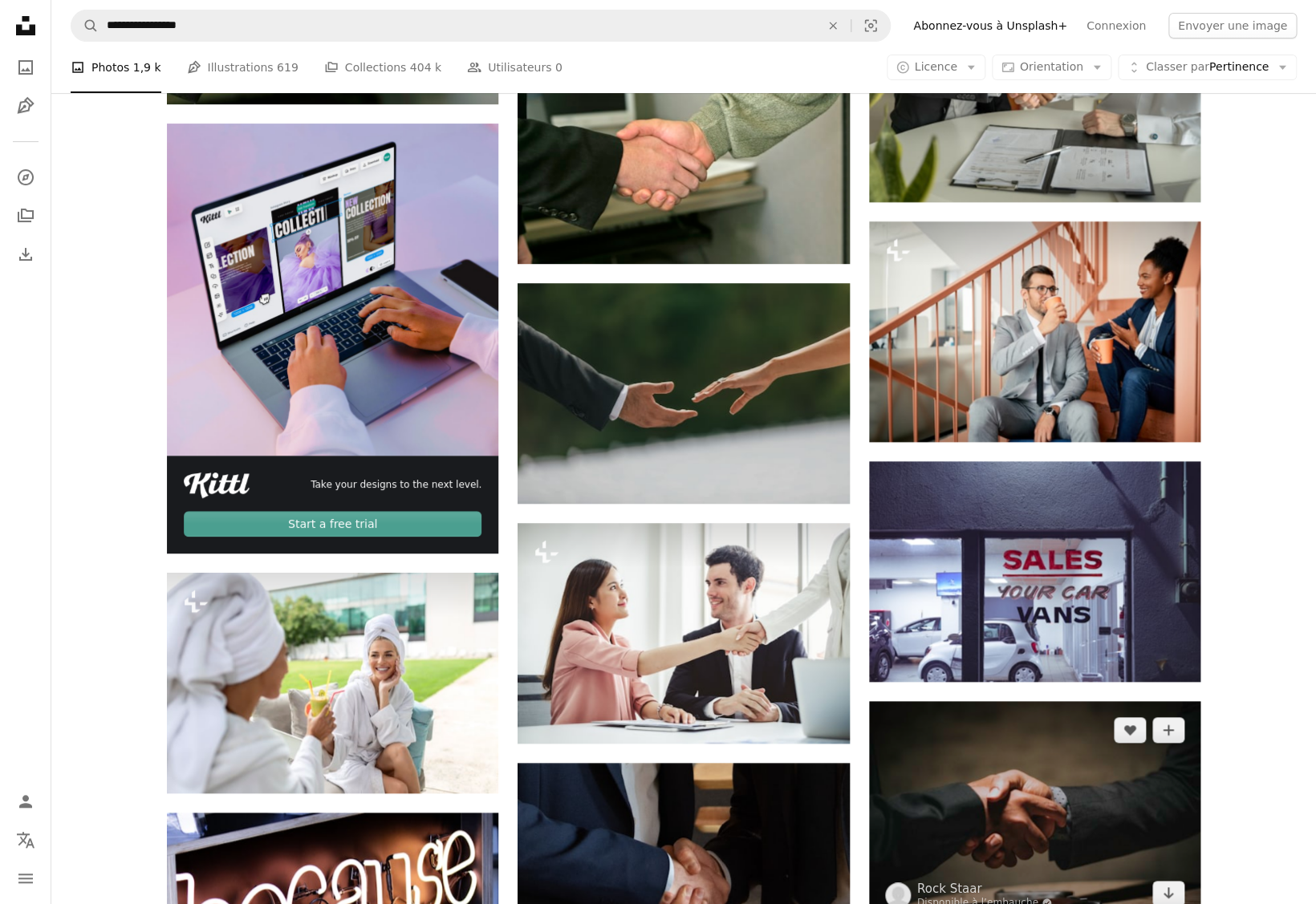
click at [950, 702] on img at bounding box center [1035, 812] width 331 height 220
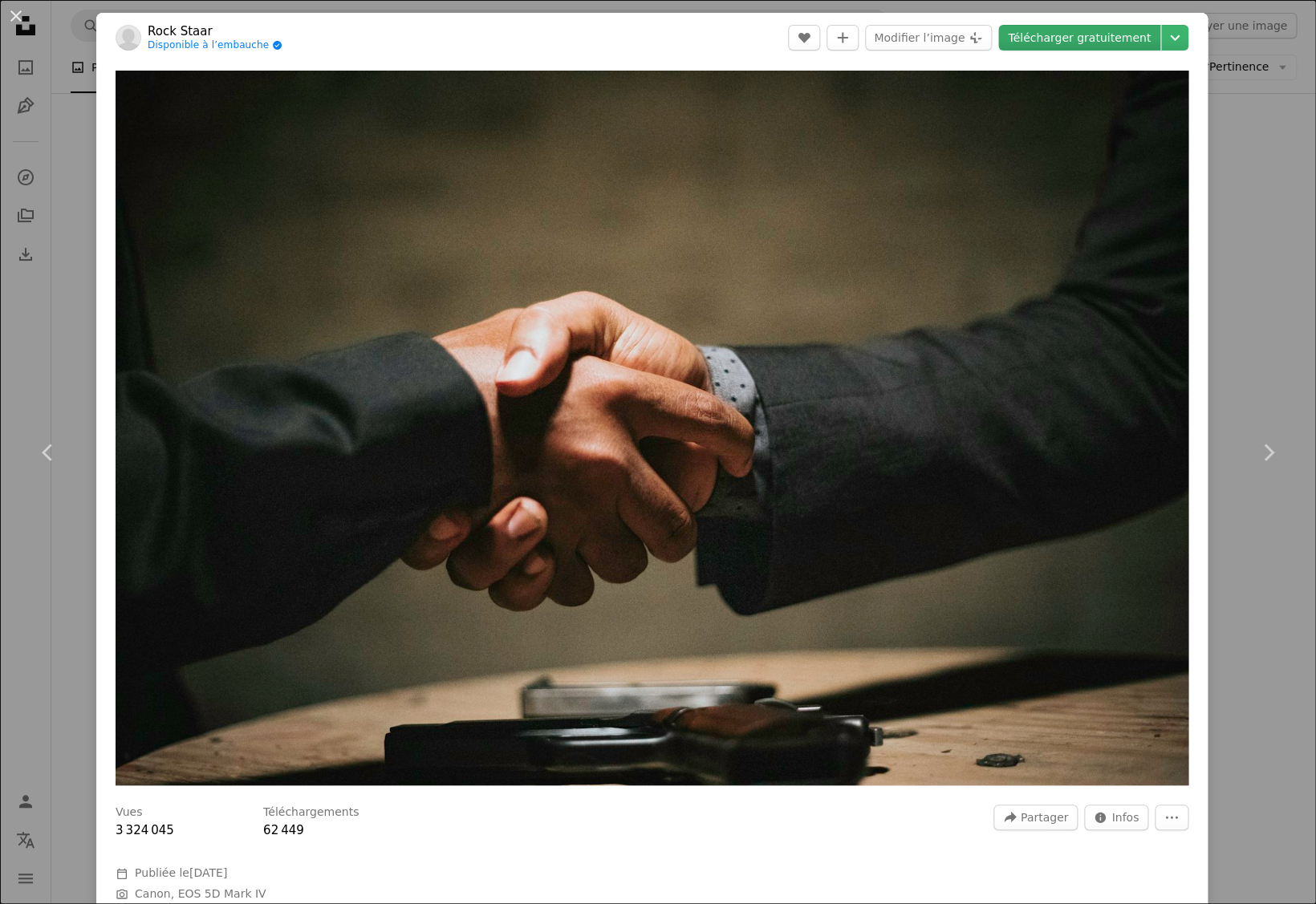
click at [1132, 45] on link "Télécharger gratuitement" at bounding box center [1079, 37] width 162 height 25
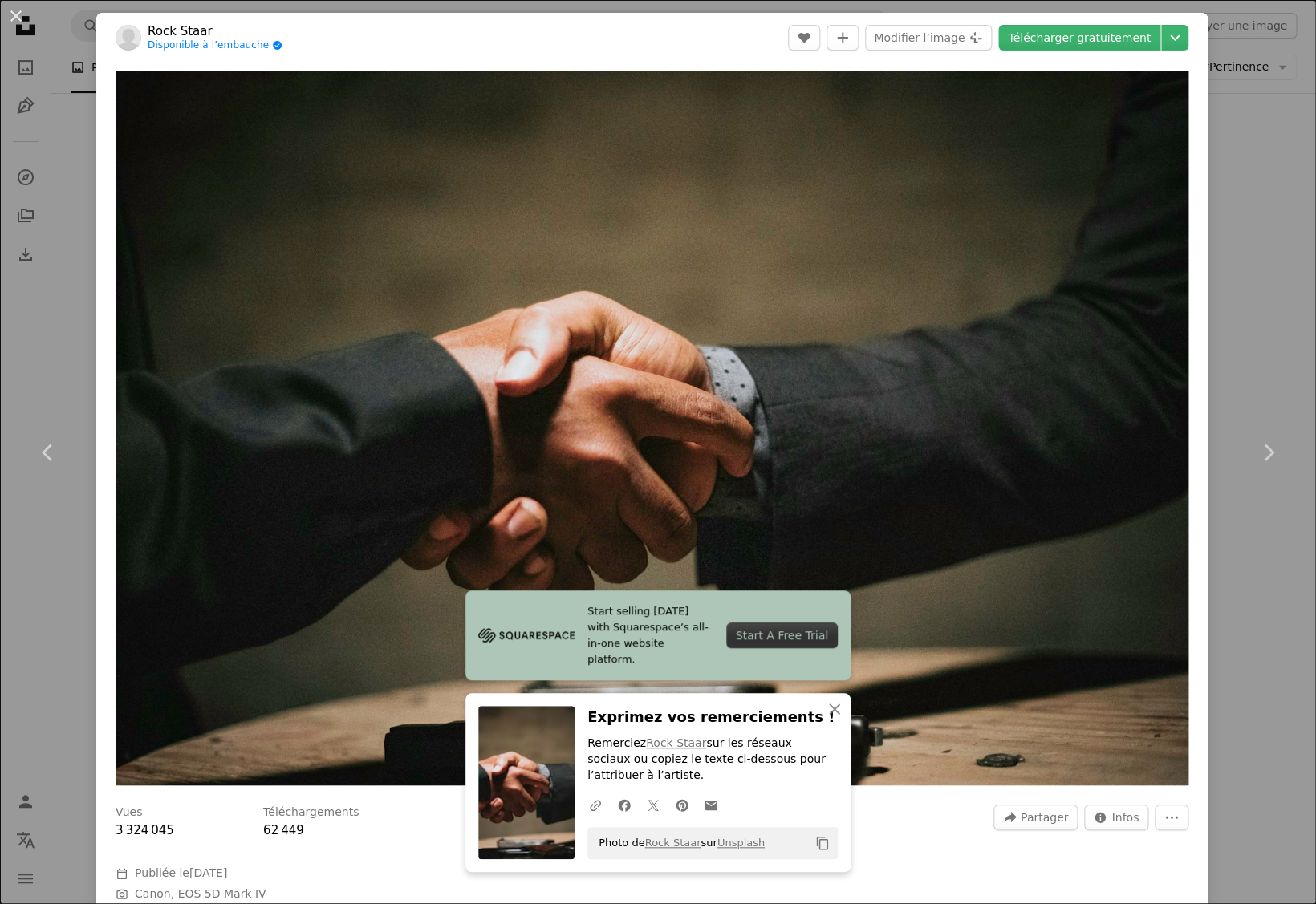
click at [1235, 284] on div "An X shape Chevron left Chevron right Start selling [DATE] with Squarespace’s a…" at bounding box center [658, 452] width 1316 height 904
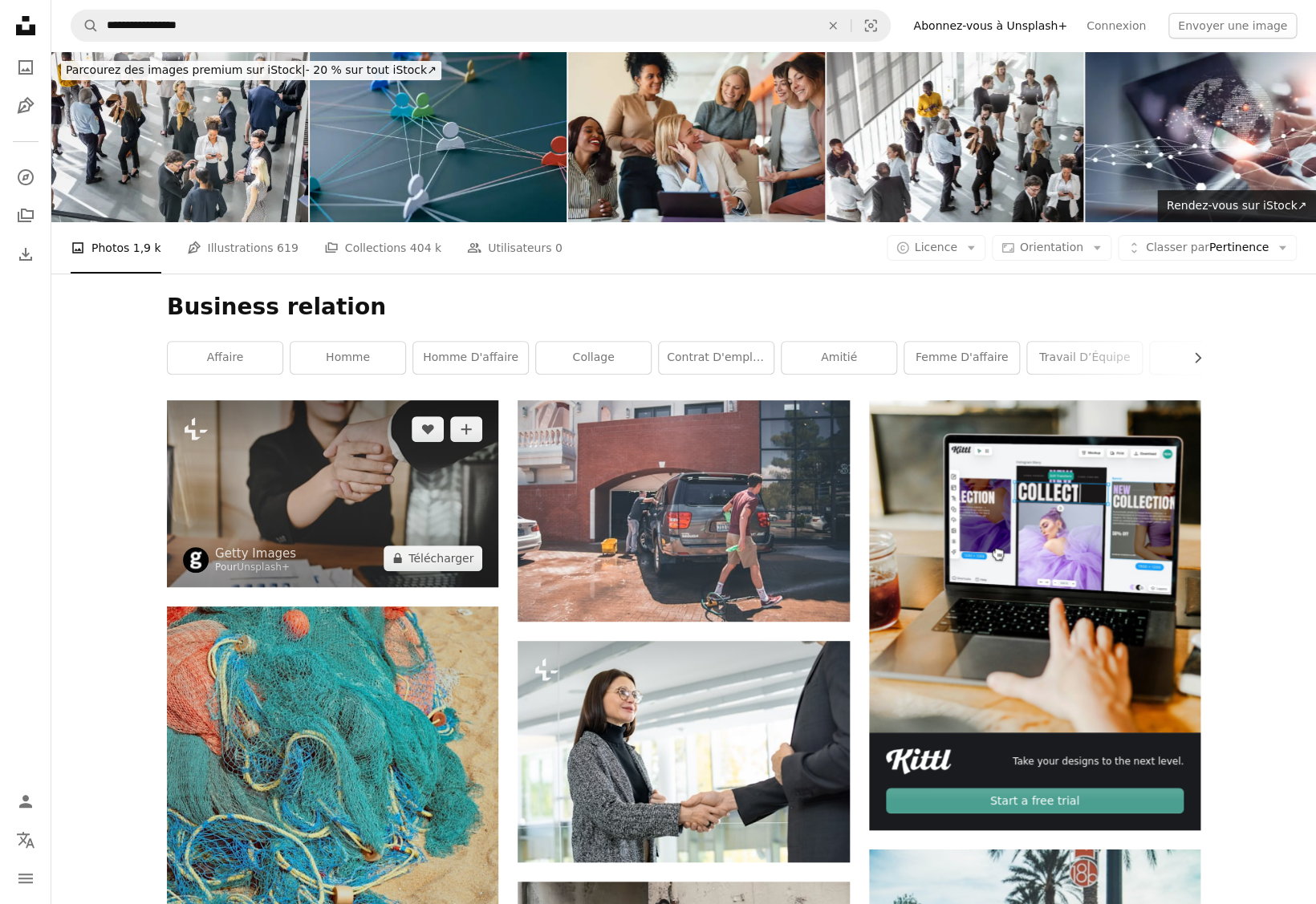
click at [339, 400] on img at bounding box center [332, 493] width 331 height 186
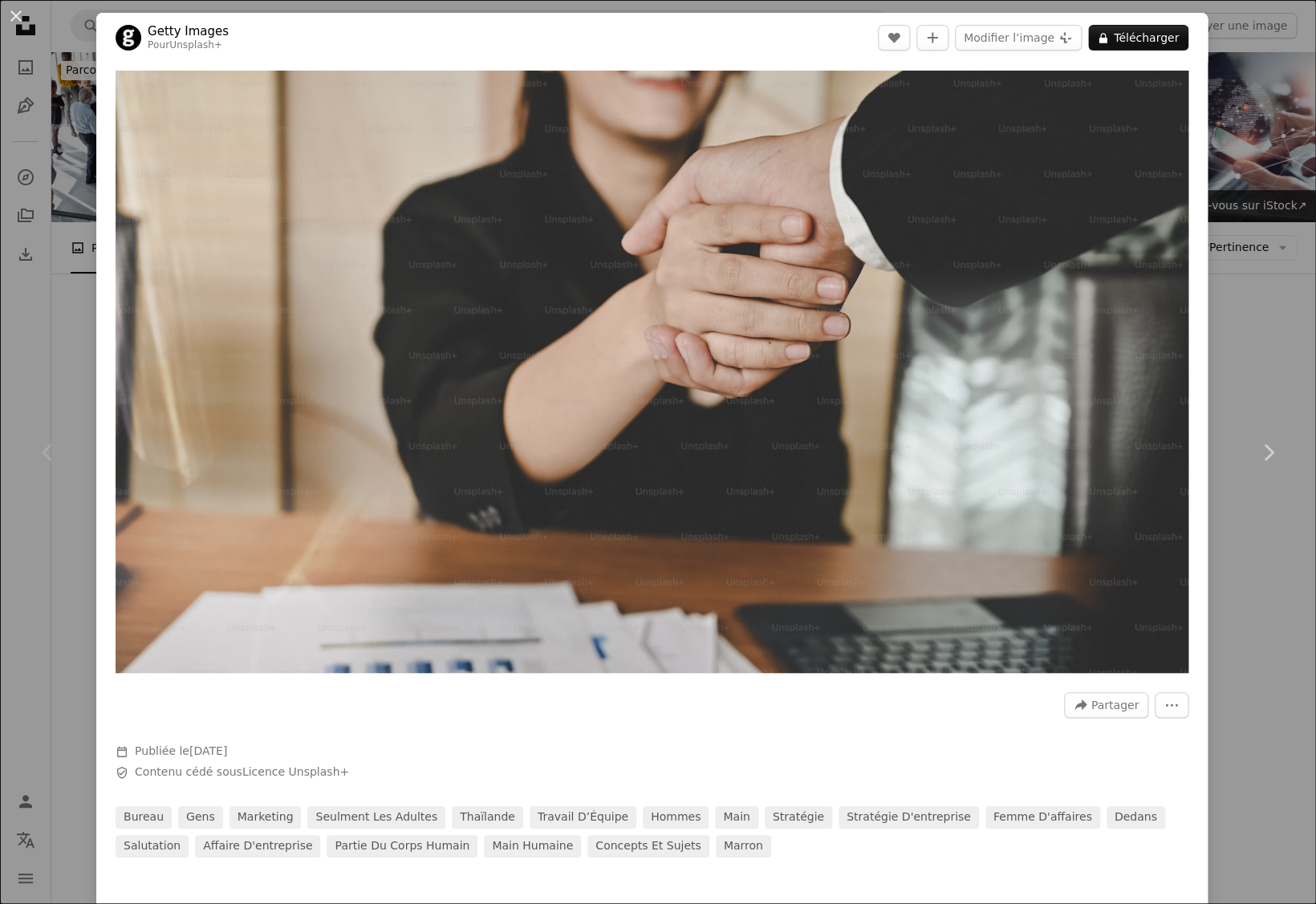
click at [1205, 268] on div "Zoom in" at bounding box center [651, 371] width 1111 height 619
click at [1231, 266] on div "An X shape Chevron left Chevron right Getty Images Pour Unsplash+ A heart A plu…" at bounding box center [658, 452] width 1316 height 904
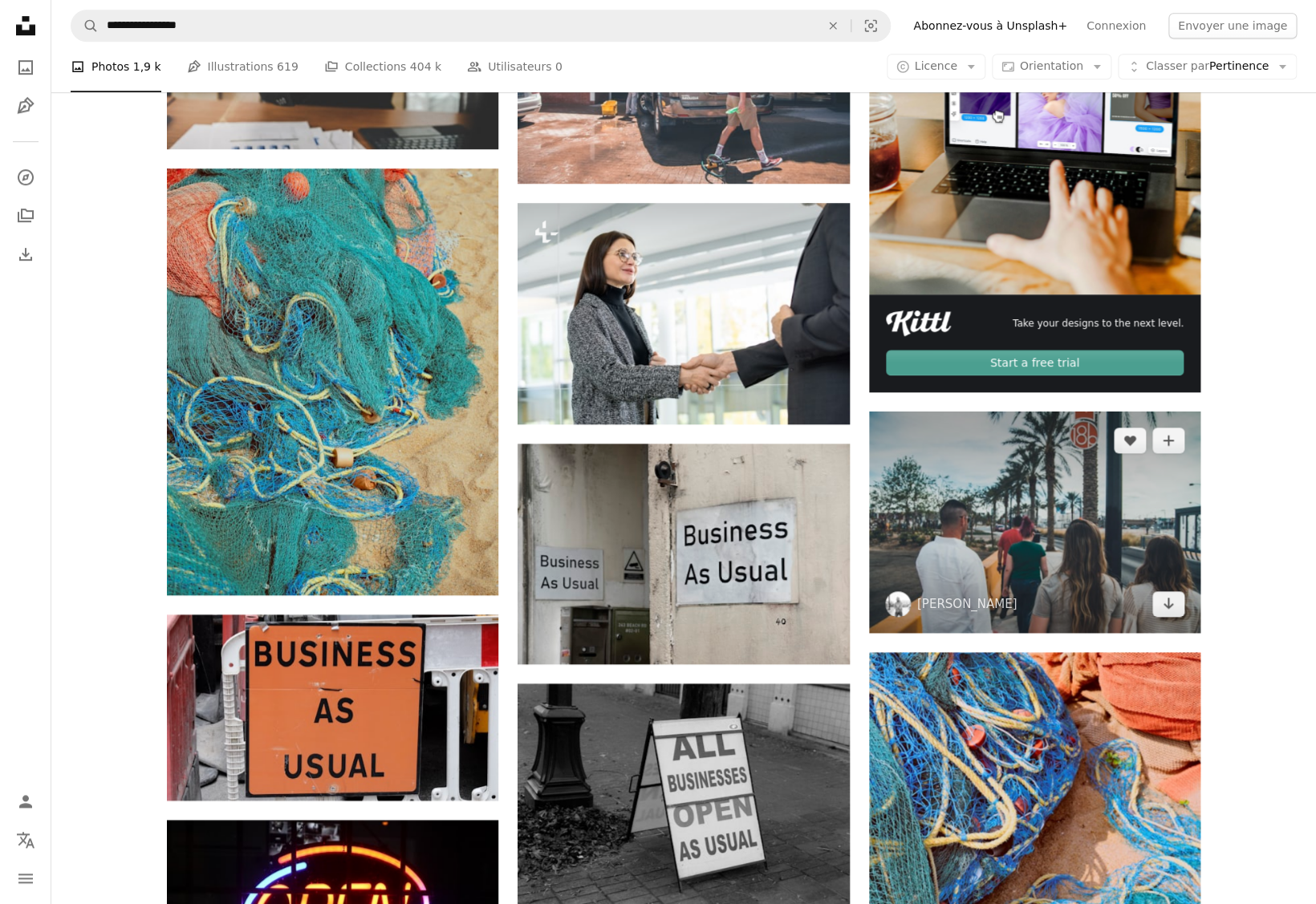
scroll to position [590, 0]
